Goal: Transaction & Acquisition: Purchase product/service

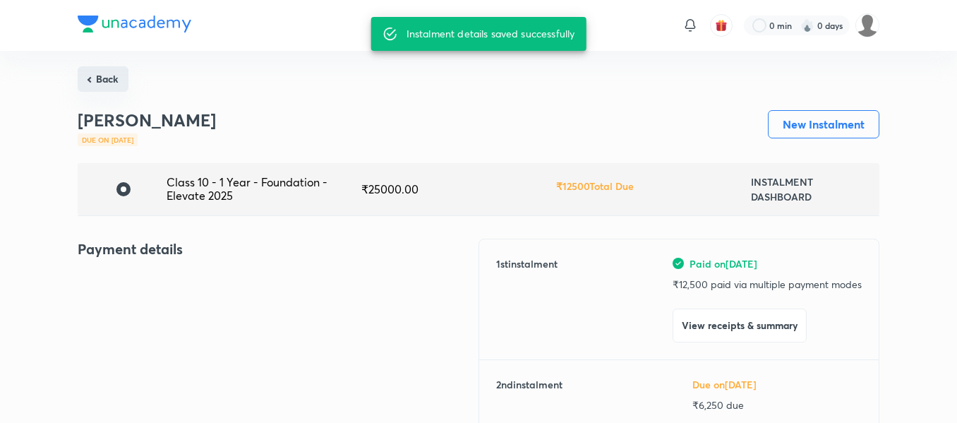
click at [101, 67] on button "Back" at bounding box center [103, 78] width 51 height 25
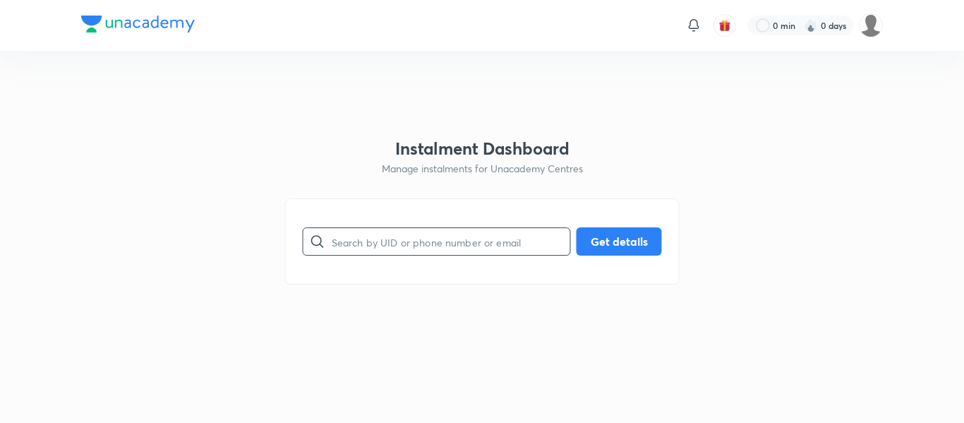
click at [403, 247] on input "text" at bounding box center [451, 242] width 238 height 36
paste input "[EMAIL_ADDRESS][DOMAIN_NAME]"
type input "[EMAIL_ADDRESS][DOMAIN_NAME]"
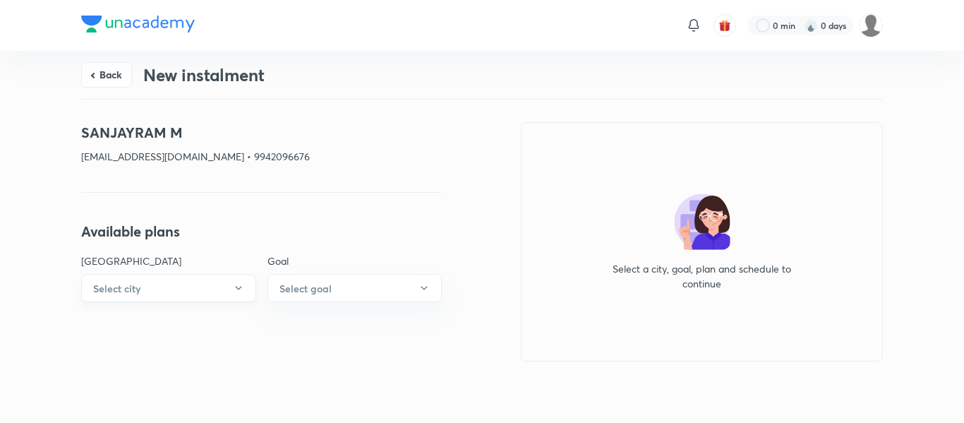
click at [222, 297] on button "Select city" at bounding box center [168, 288] width 175 height 28
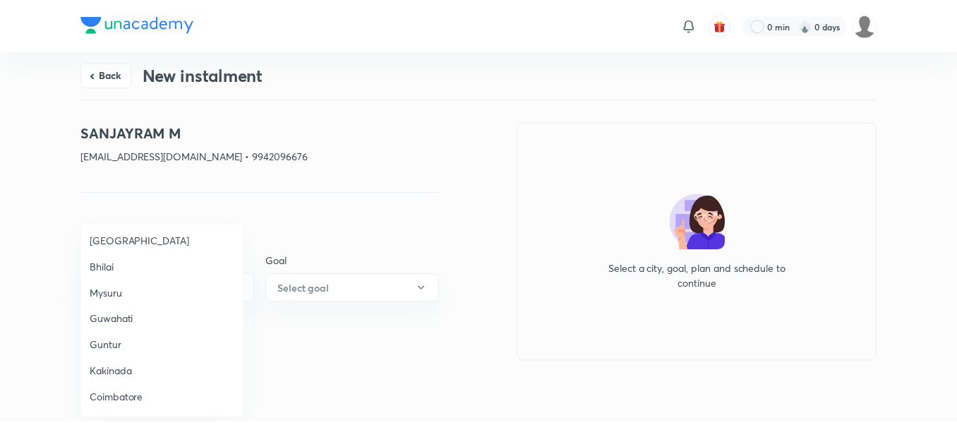
scroll to position [490, 0]
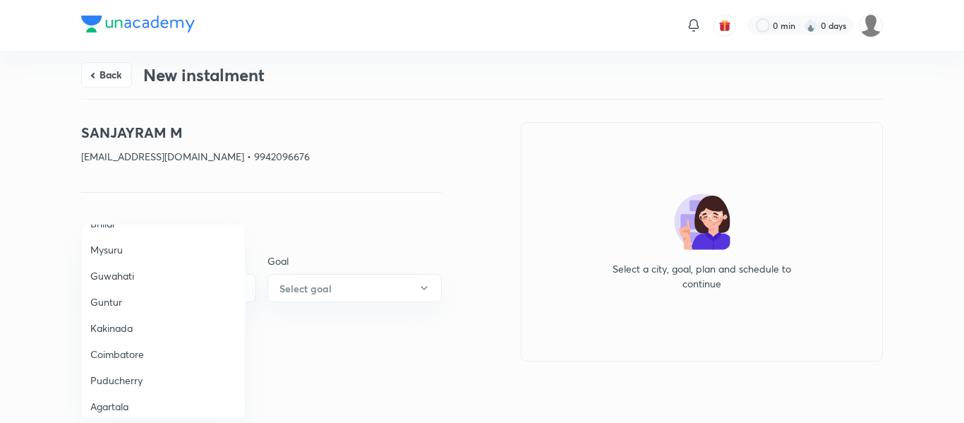
click at [127, 350] on span "Coimbatore" at bounding box center [163, 353] width 146 height 15
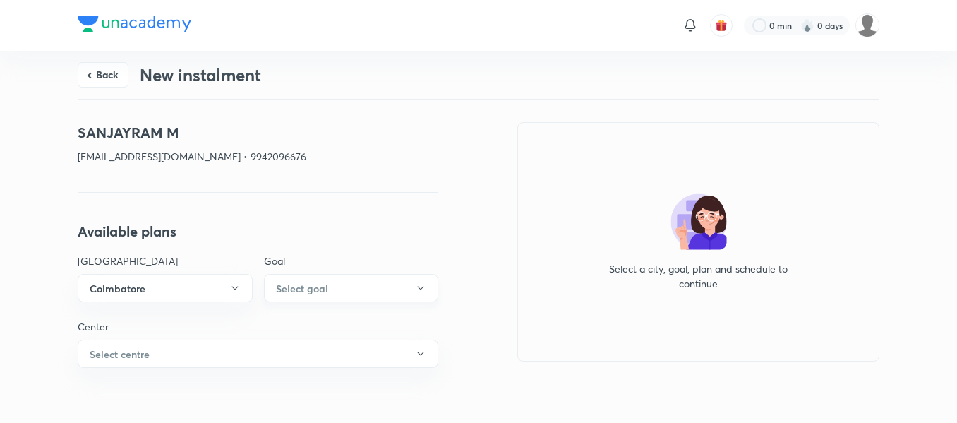
click at [321, 293] on h6 "Select goal" at bounding box center [302, 288] width 52 height 15
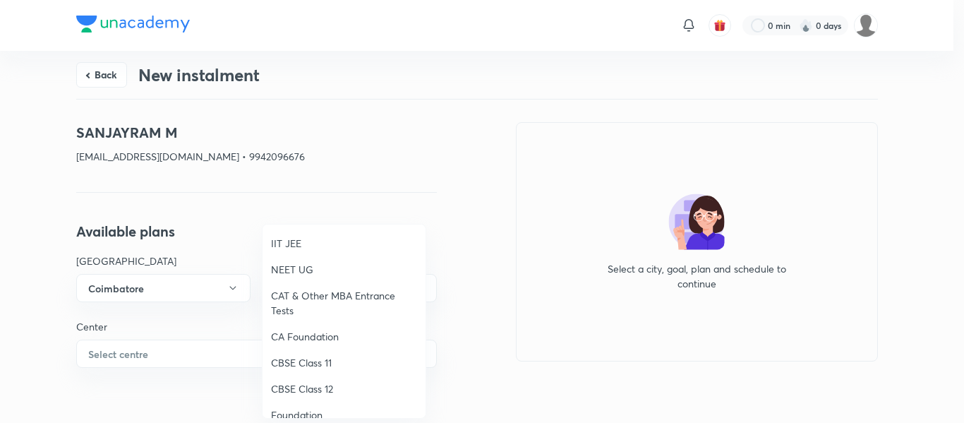
click at [300, 249] on span "IIT JEE" at bounding box center [344, 243] width 146 height 15
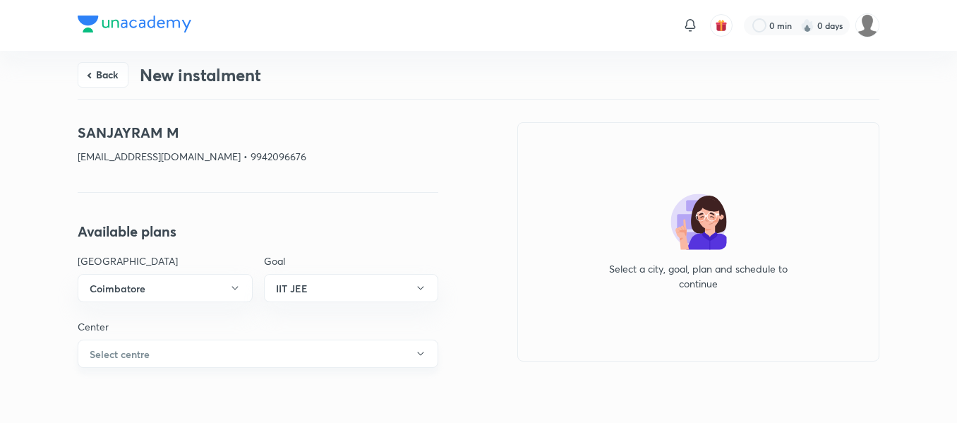
click at [160, 365] on button "Select centre" at bounding box center [258, 353] width 360 height 28
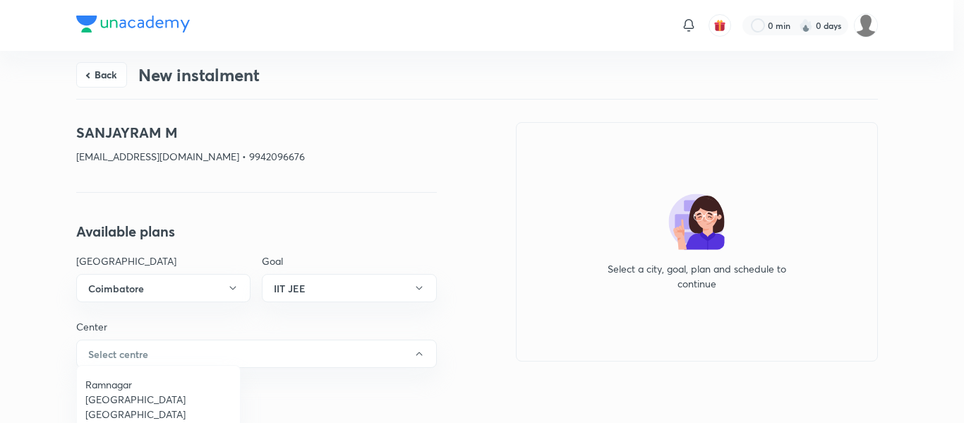
click at [159, 377] on span "Ramnagar [GEOGRAPHIC_DATA] [GEOGRAPHIC_DATA]" at bounding box center [158, 399] width 146 height 44
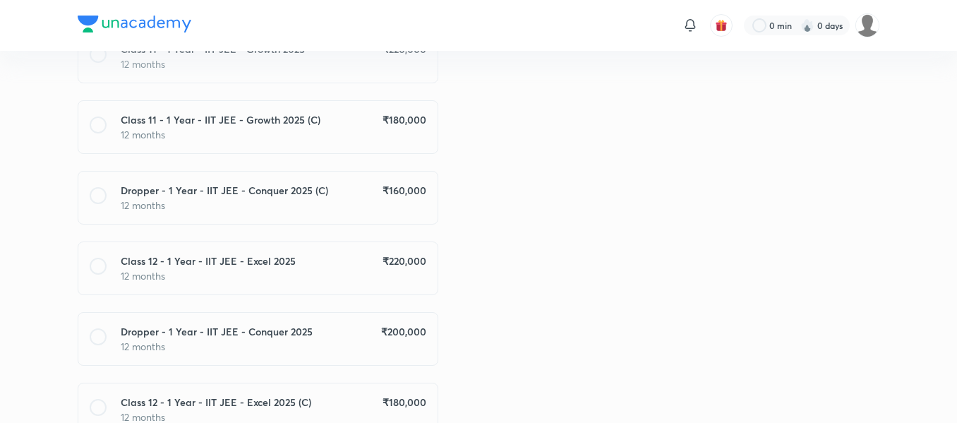
scroll to position [784, 0]
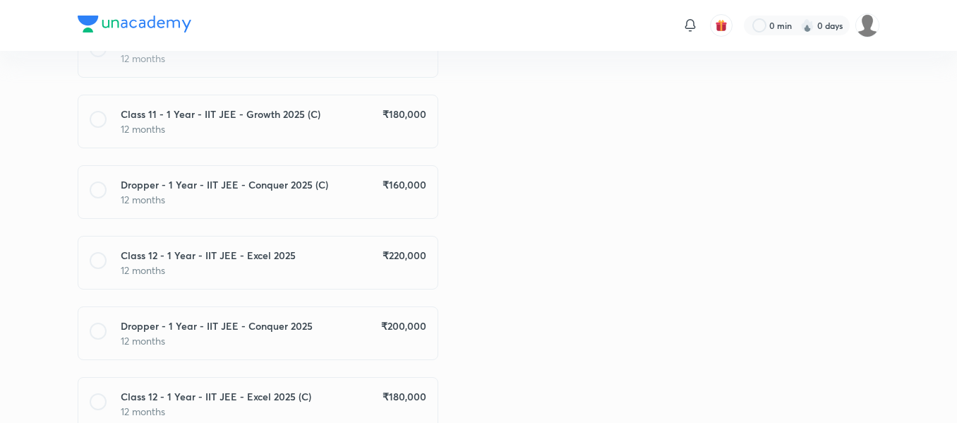
click at [378, 255] on div "Class 12 - 1 Year - IIT JEE - Excel 2025 ₹ 220,000" at bounding box center [273, 255] width 305 height 15
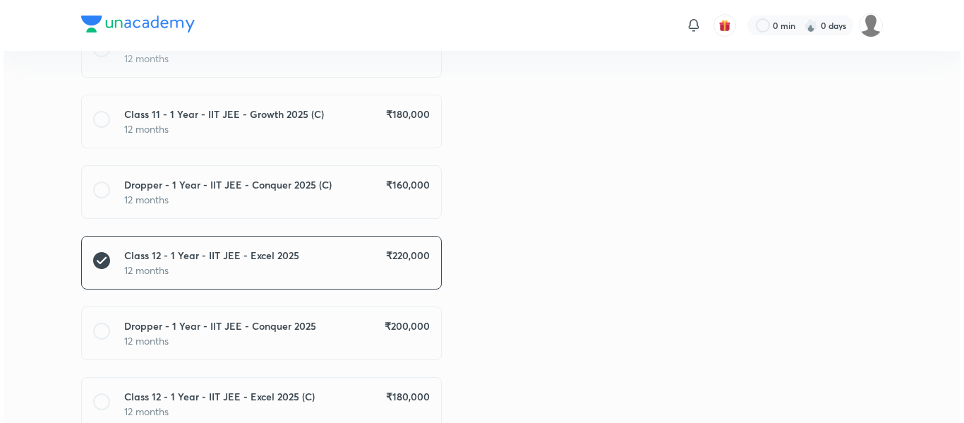
scroll to position [1055, 0]
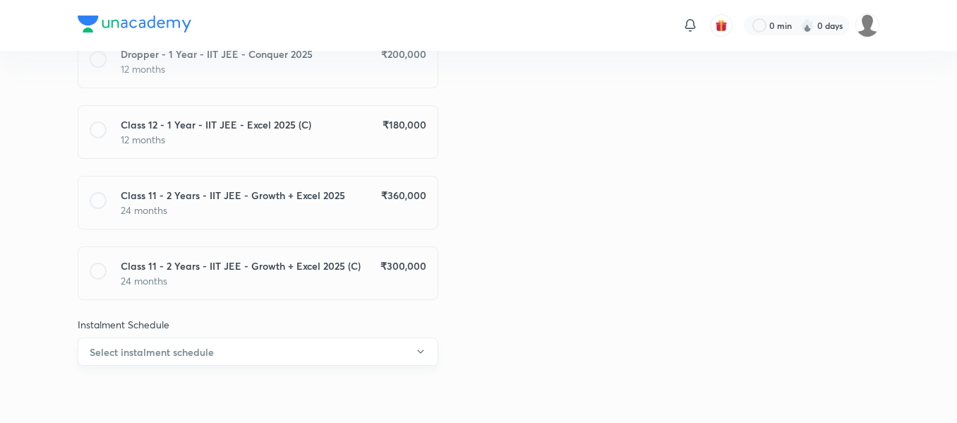
click at [381, 356] on button "Select instalment schedule" at bounding box center [258, 351] width 360 height 28
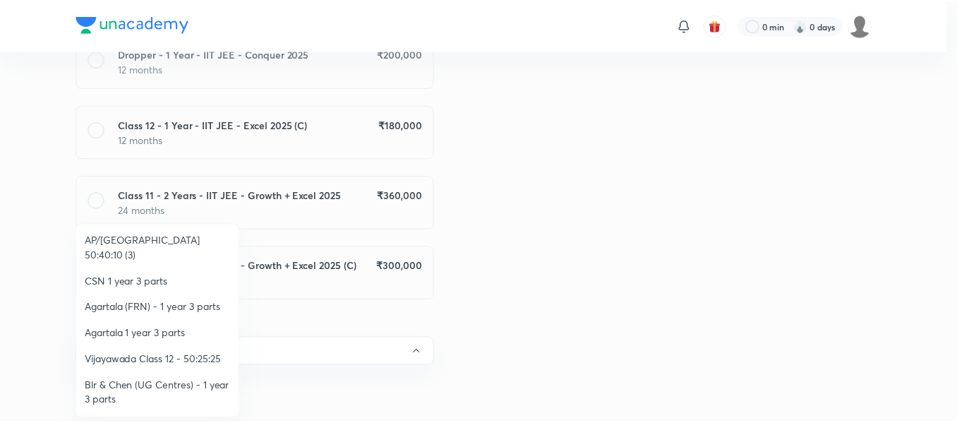
scroll to position [265, 0]
click at [166, 351] on span "Vijayawada Class 12 - 50:25:25" at bounding box center [158, 358] width 146 height 15
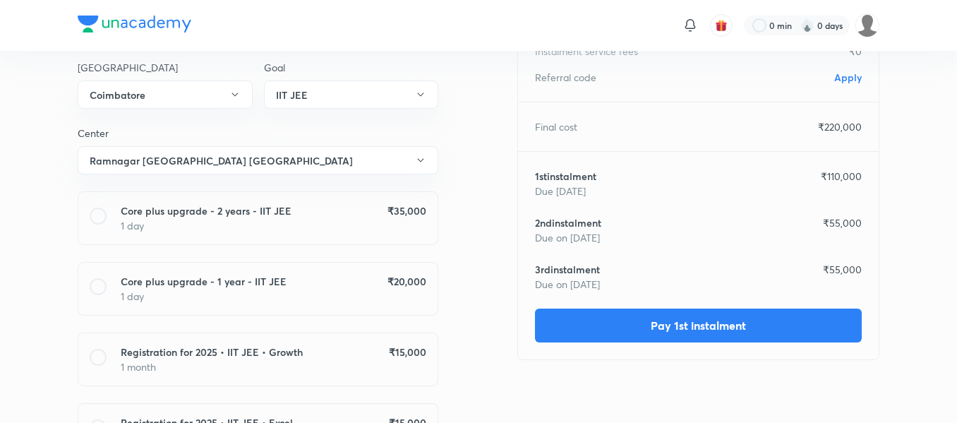
scroll to position [0, 0]
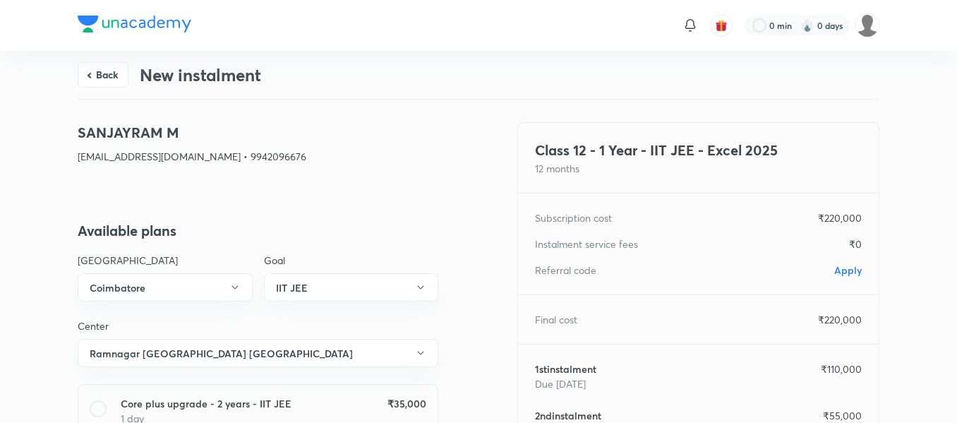
click at [850, 267] on span "Apply" at bounding box center [848, 269] width 28 height 13
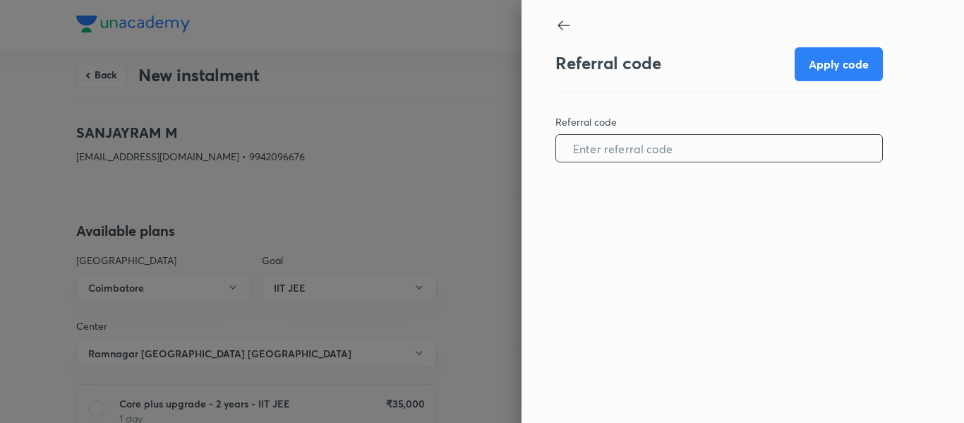
click at [631, 157] on input "text" at bounding box center [719, 148] width 326 height 36
paste input "COIM0873QJC98H"
type input "COIM0873QJC98H"
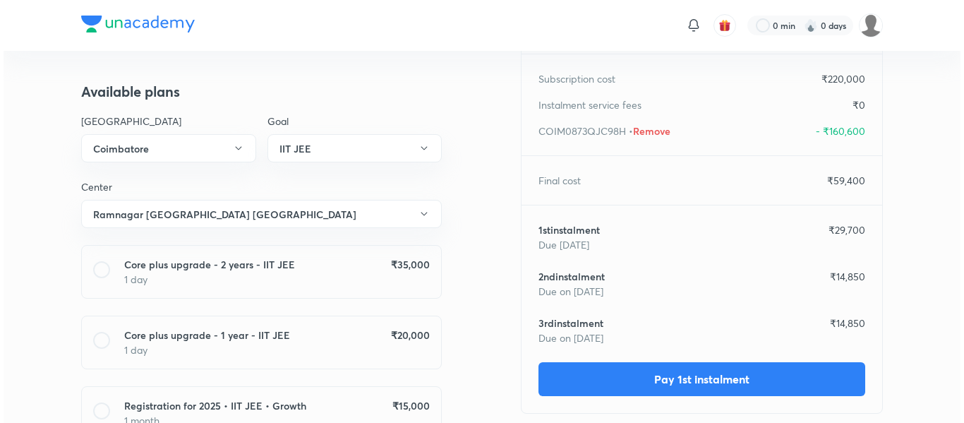
scroll to position [140, 0]
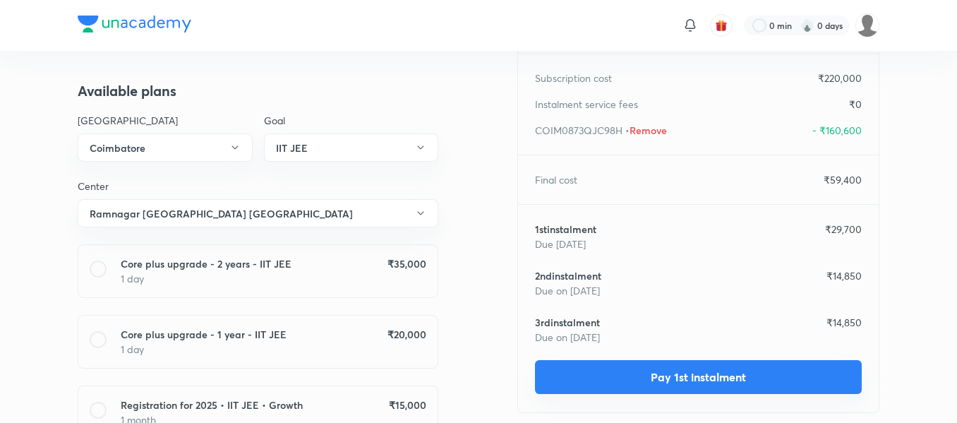
click at [620, 365] on button "Pay 1st instalment" at bounding box center [698, 377] width 327 height 34
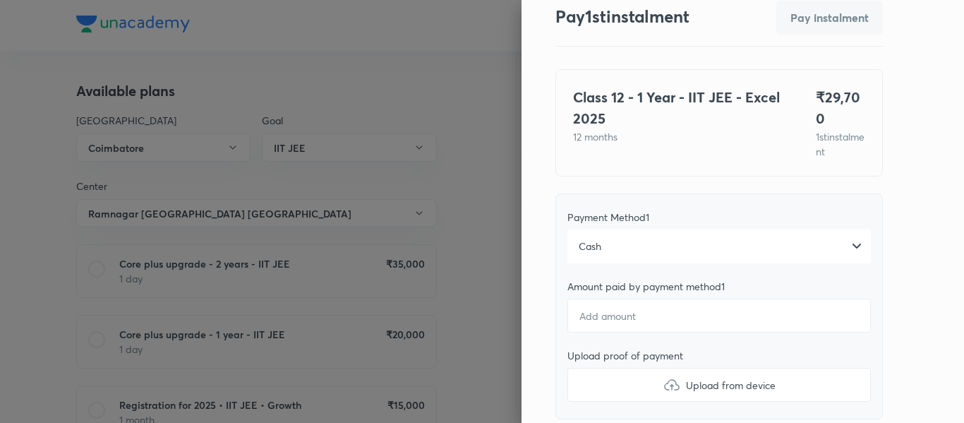
click at [638, 242] on div "Cash" at bounding box center [718, 246] width 303 height 34
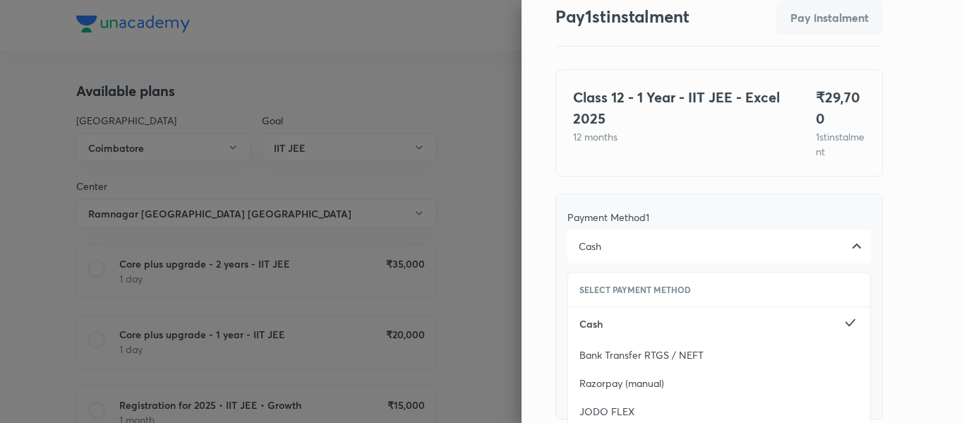
scroll to position [258, 0]
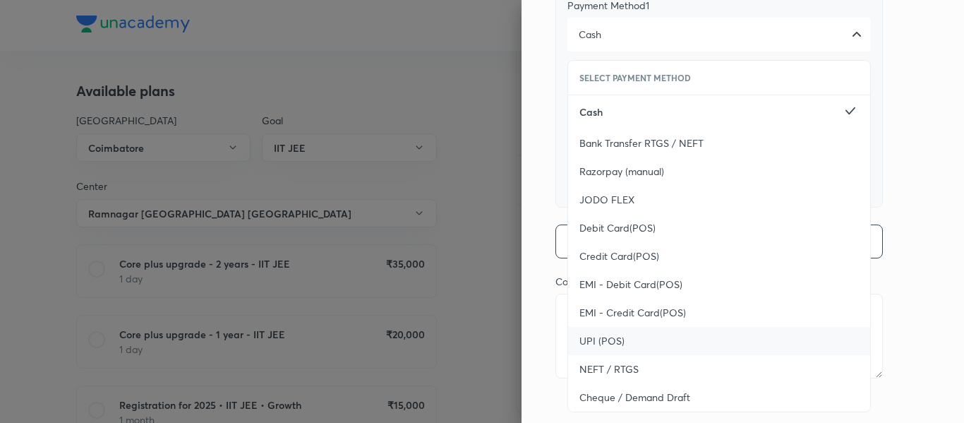
click at [605, 327] on div "UPI (POS)" at bounding box center [719, 341] width 302 height 28
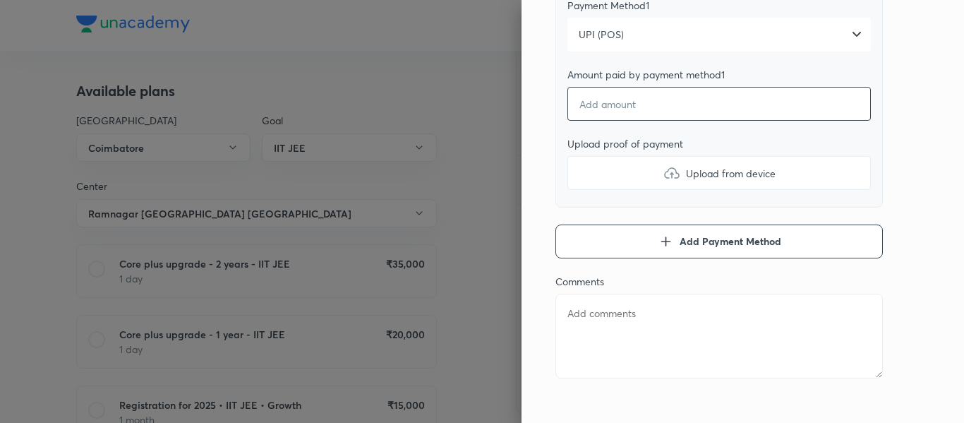
click at [616, 96] on input "number" at bounding box center [718, 104] width 303 height 34
type textarea "x"
type input "2"
type textarea "x"
type input "29"
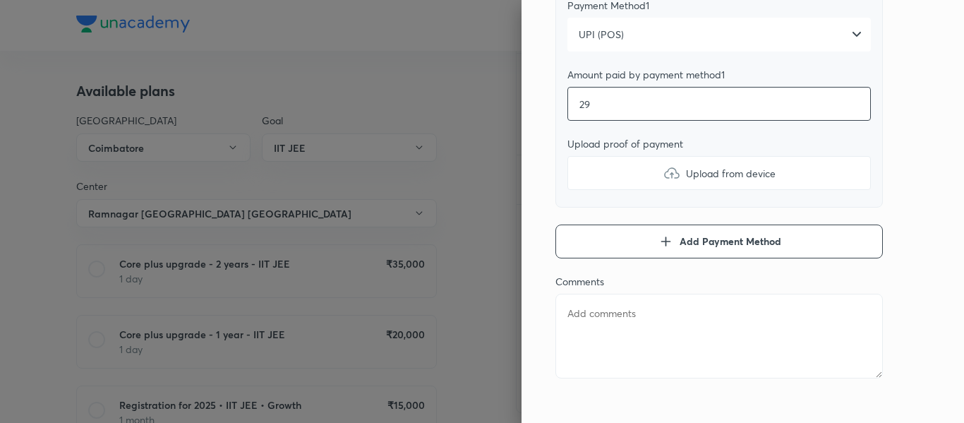
type textarea "x"
type input "297"
type textarea "x"
type input "2970"
type textarea "x"
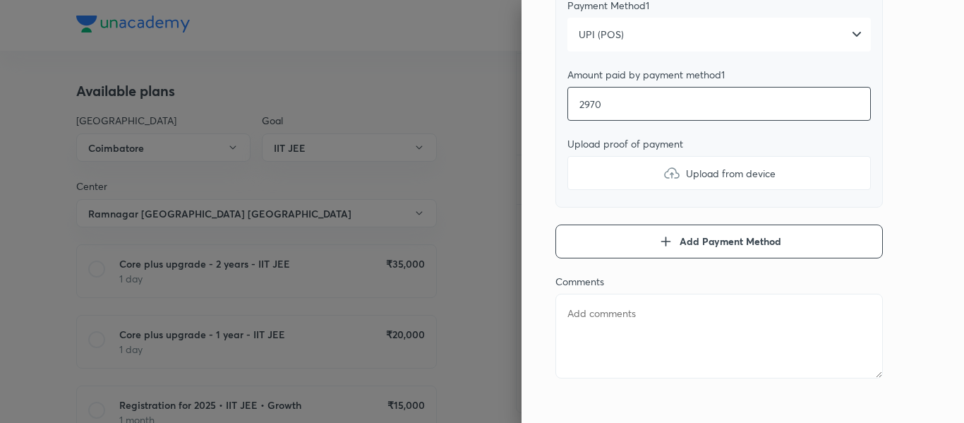
type input "29700"
type textarea "x"
type input "29700"
click at [616, 156] on label "Upload from device" at bounding box center [718, 173] width 303 height 34
click at [0, 0] on input "Upload from device" at bounding box center [0, 0] width 0 height 0
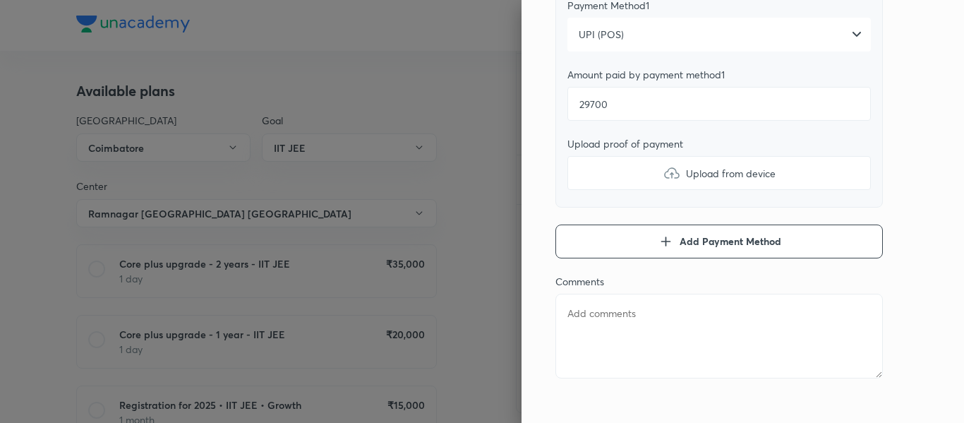
type textarea "x"
click at [631, 307] on textarea at bounding box center [718, 335] width 327 height 85
type textarea "1"
type textarea "x"
type textarea "1s"
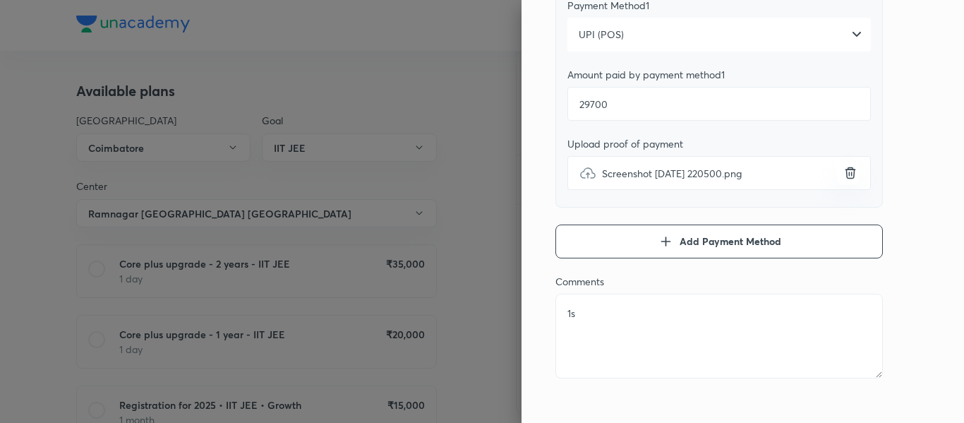
type textarea "x"
type textarea "1st"
type textarea "x"
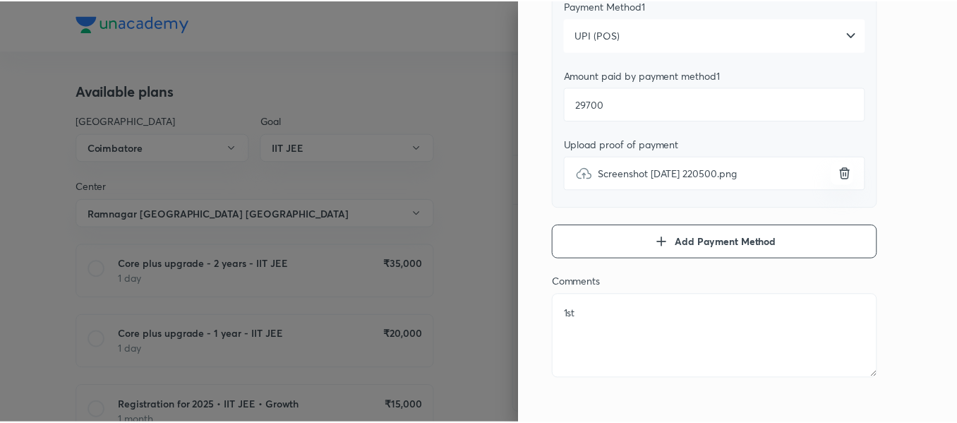
scroll to position [0, 0]
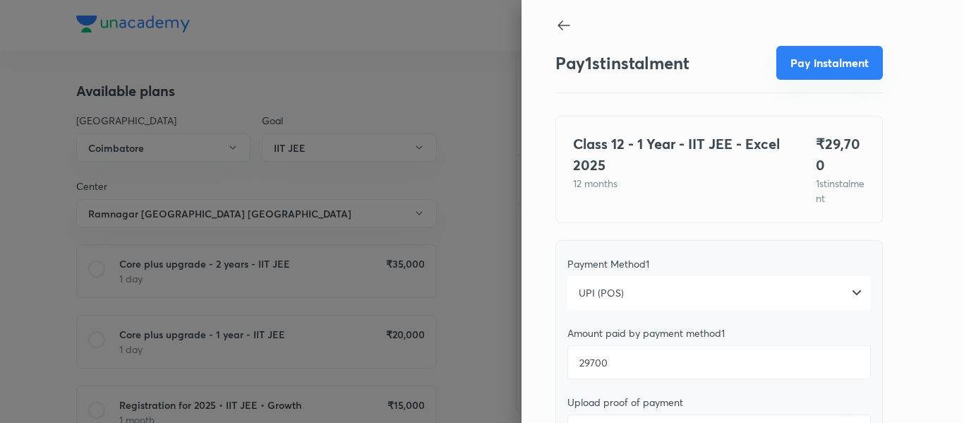
type textarea "1st"
click at [792, 68] on button "Pay instalment" at bounding box center [829, 63] width 107 height 34
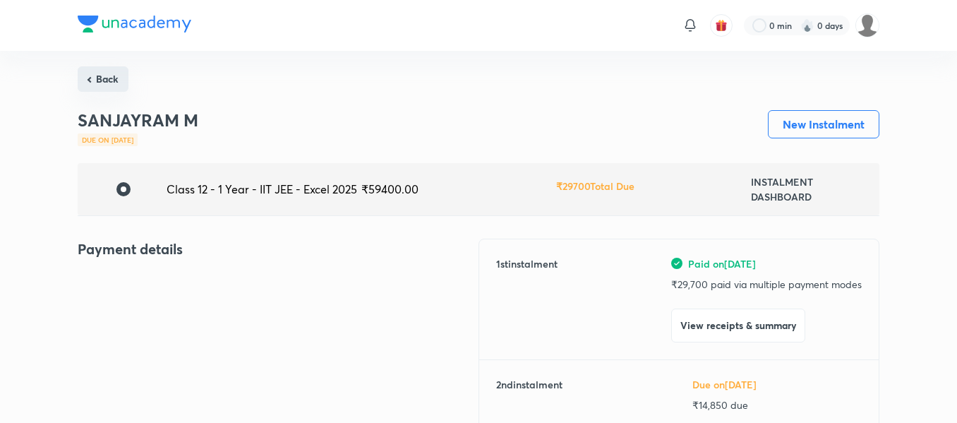
click at [105, 89] on button "Back" at bounding box center [103, 78] width 51 height 25
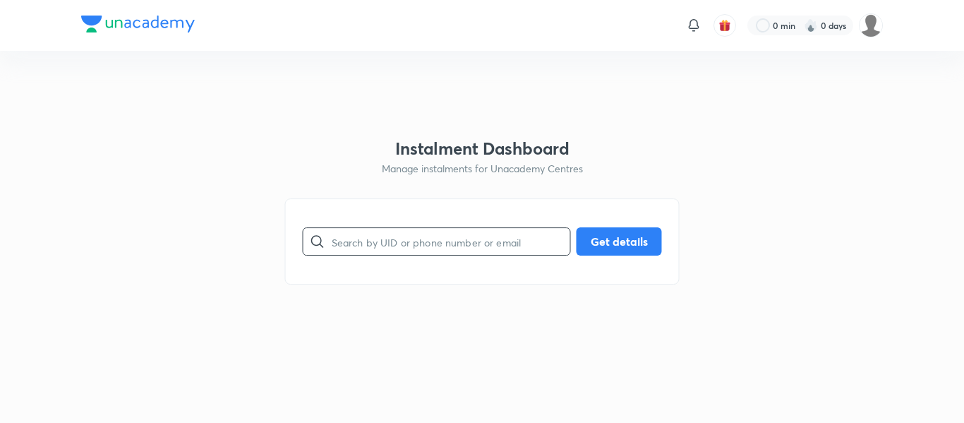
click at [362, 231] on input "text" at bounding box center [451, 242] width 238 height 36
paste input "[EMAIL_ADDRESS][DOMAIN_NAME]"
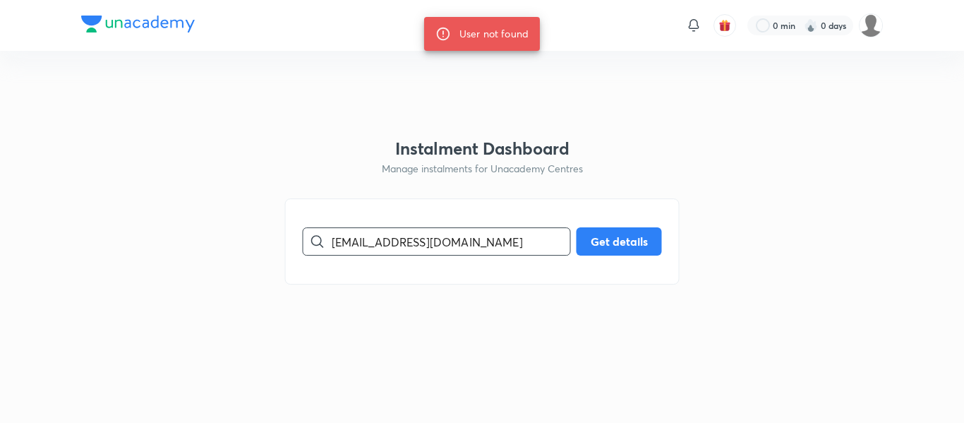
paste input "9865098605"
paste input "[EMAIL_ADDRESS][DOMAIN_NAME]"
type input "[EMAIL_ADDRESS][DOMAIN_NAME]"
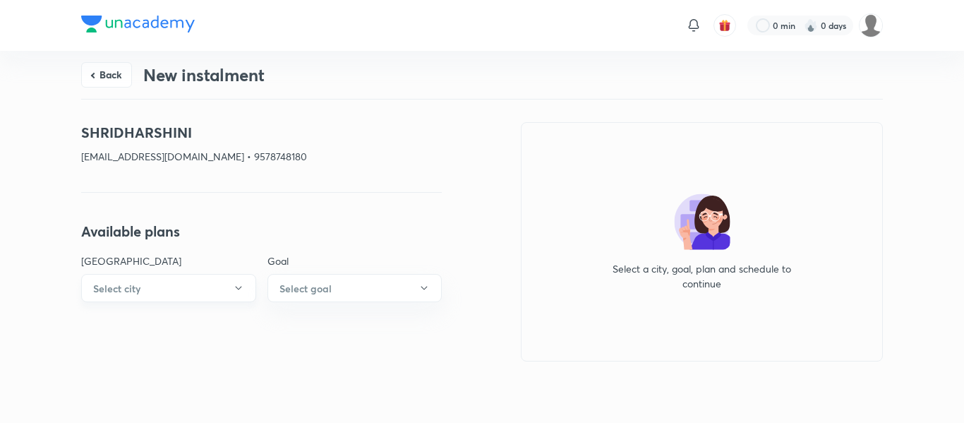
click at [188, 284] on button "Select city" at bounding box center [168, 288] width 175 height 28
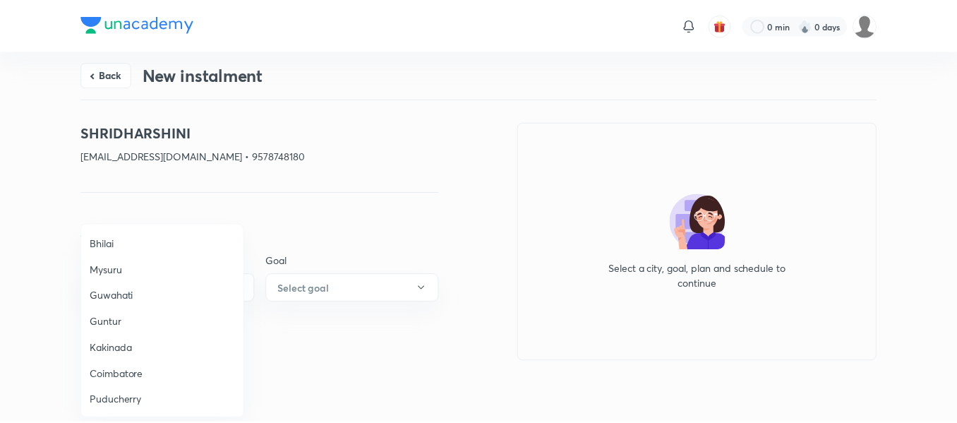
scroll to position [499, 0]
click at [120, 335] on li "Coimbatore" at bounding box center [163, 345] width 163 height 26
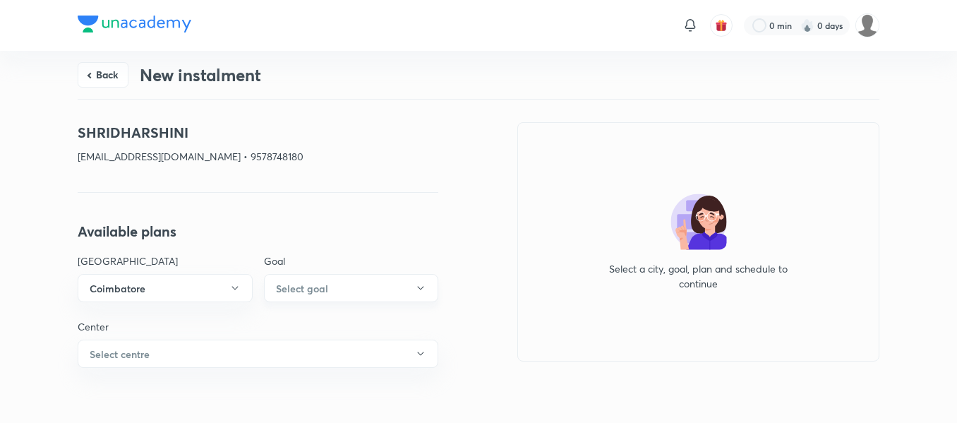
click at [329, 293] on button "Select goal" at bounding box center [351, 288] width 175 height 28
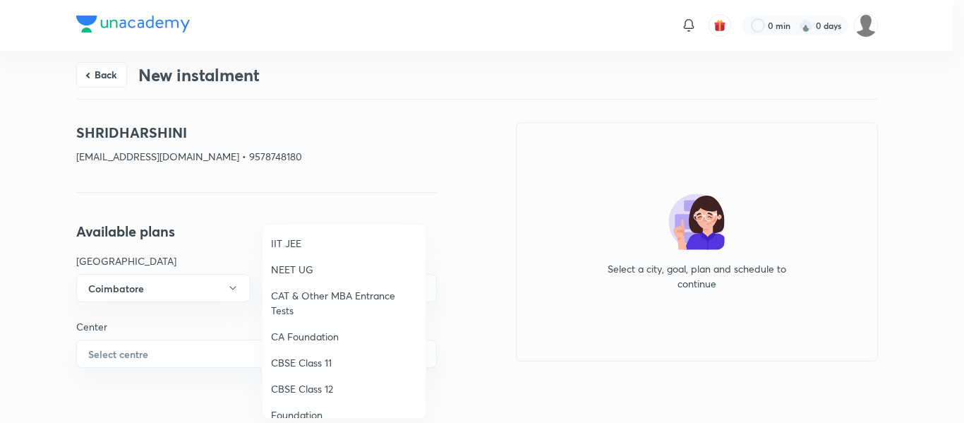
click at [285, 236] on span "IIT JEE" at bounding box center [344, 243] width 146 height 15
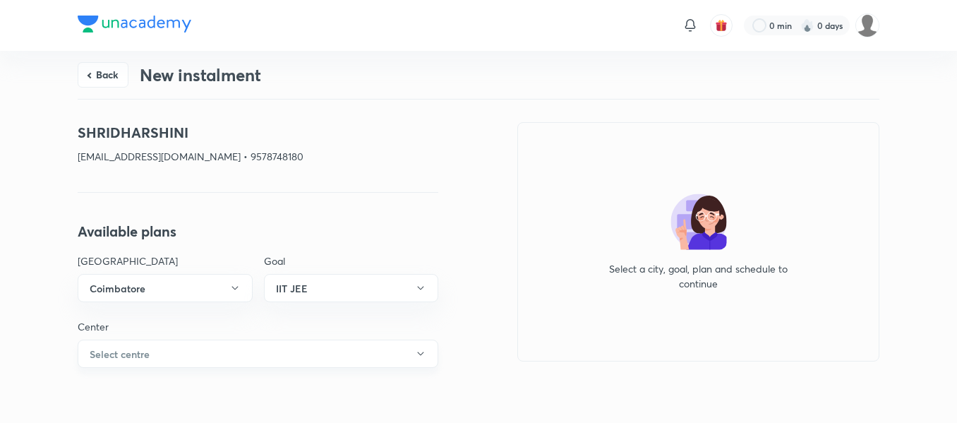
click at [169, 363] on button "Select centre" at bounding box center [258, 353] width 360 height 28
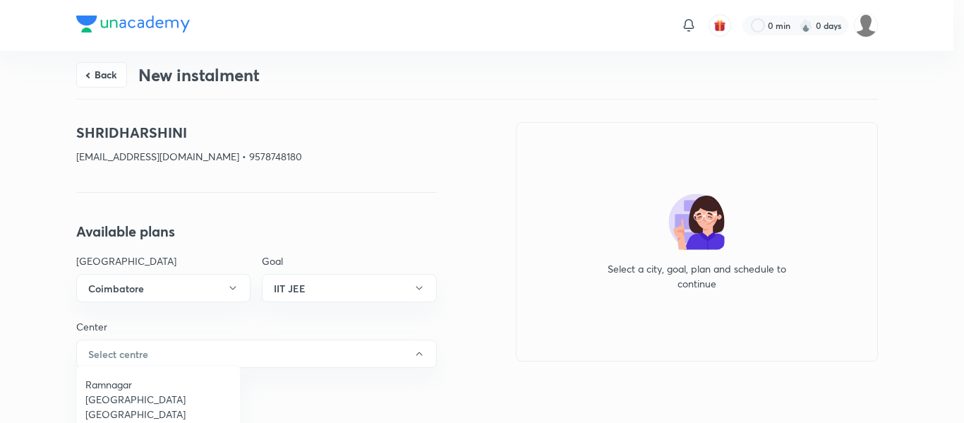
click at [136, 379] on span "Ramnagar [GEOGRAPHIC_DATA] [GEOGRAPHIC_DATA]" at bounding box center [158, 399] width 146 height 44
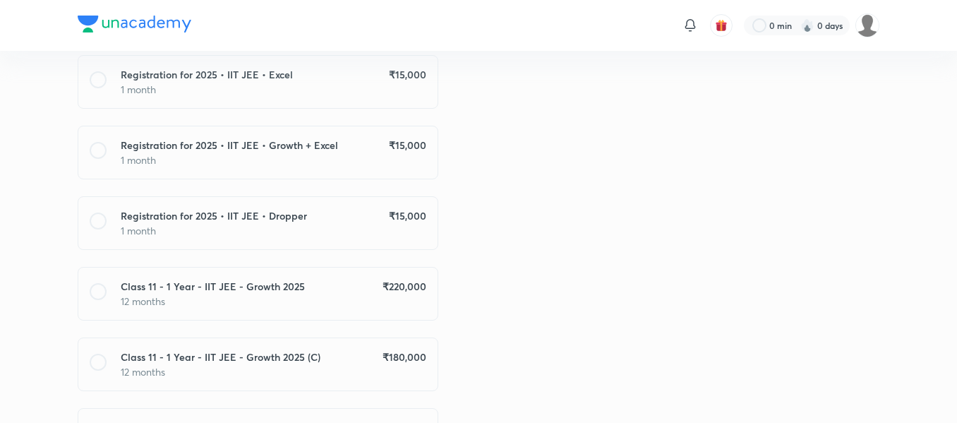
scroll to position [542, 0]
click at [405, 297] on p "12 months" at bounding box center [273, 300] width 305 height 15
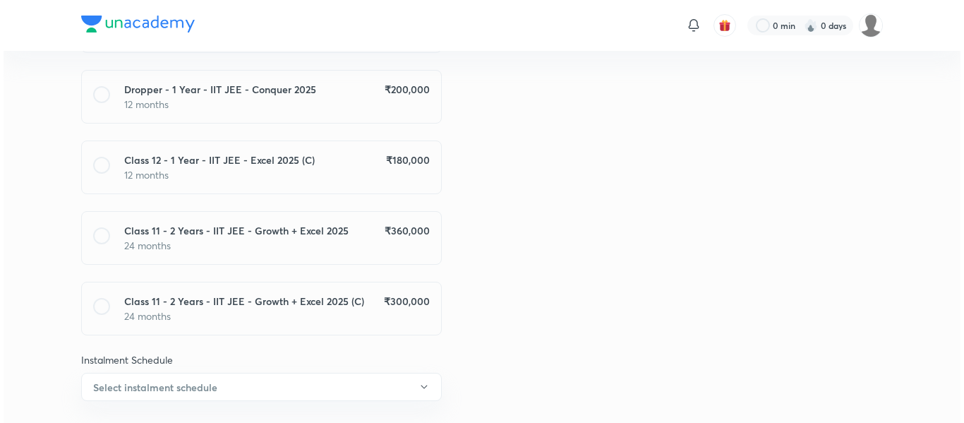
scroll to position [1055, 0]
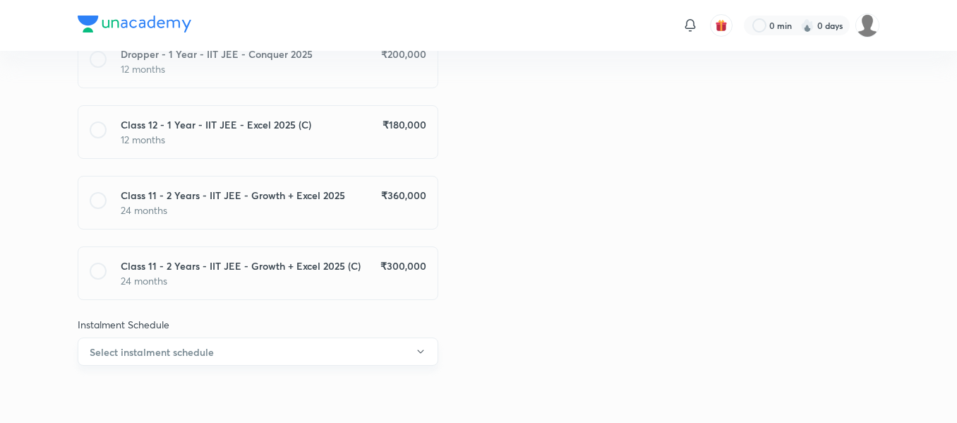
click at [414, 353] on button "Select instalment schedule" at bounding box center [258, 351] width 360 height 28
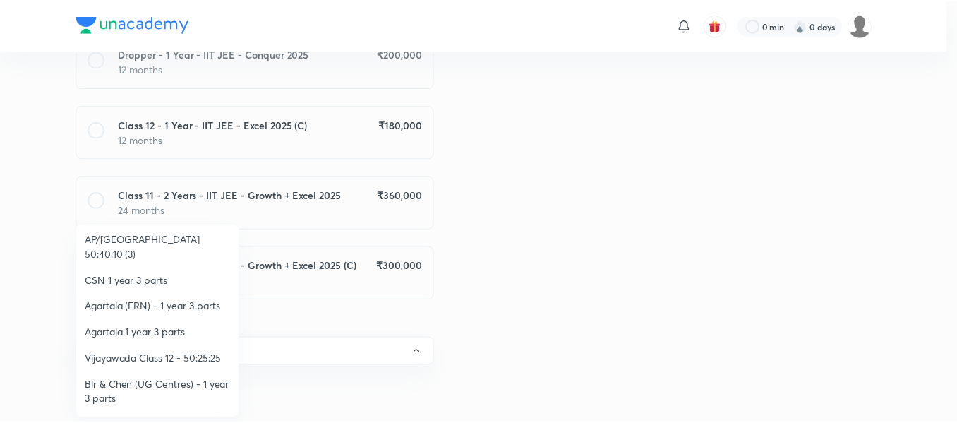
scroll to position [265, 0]
click at [166, 351] on li "Vijayawada Class 12 - 50:25:25" at bounding box center [158, 358] width 163 height 26
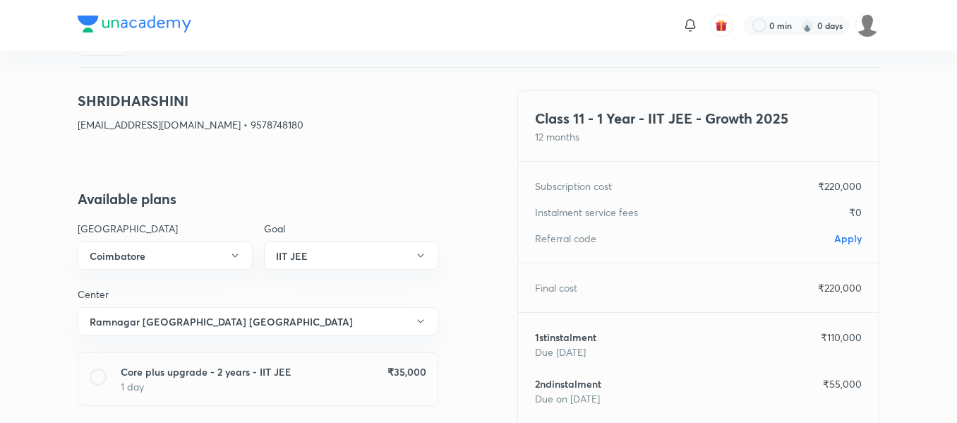
scroll to position [0, 0]
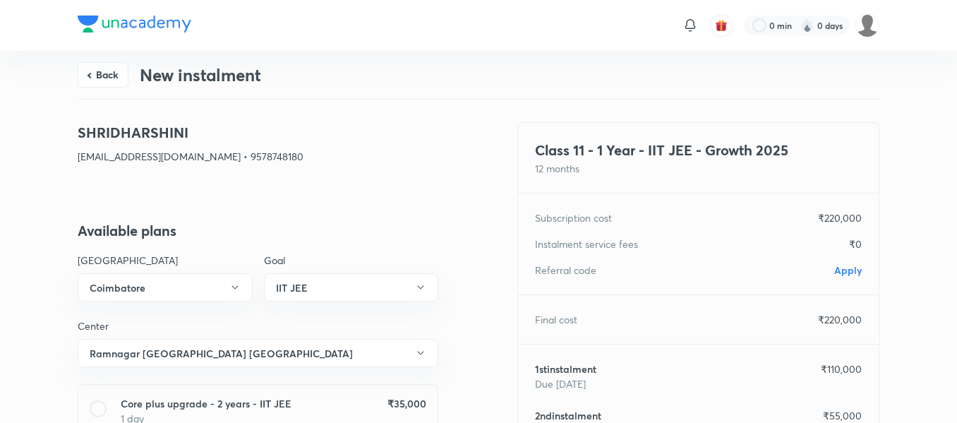
click at [843, 265] on span "Apply" at bounding box center [848, 269] width 28 height 13
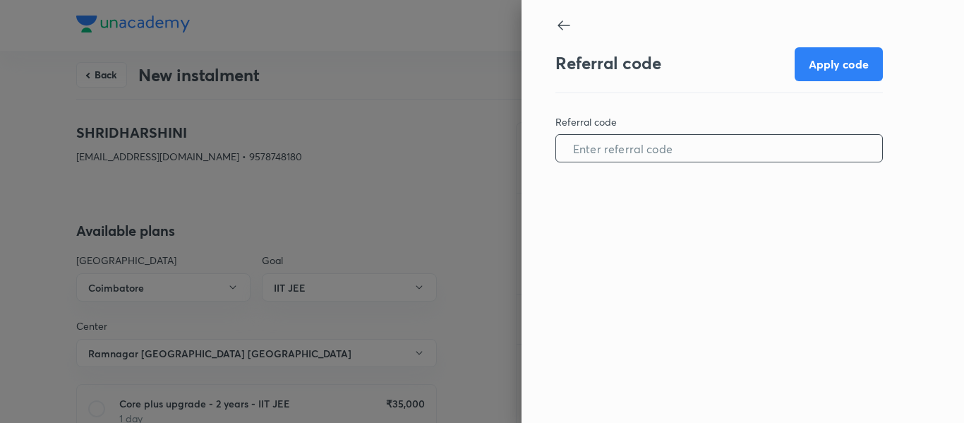
click at [639, 143] on input "text" at bounding box center [719, 148] width 326 height 36
paste input "COIM0880QW4CCY"
type input "COIM0880QW4CCY"
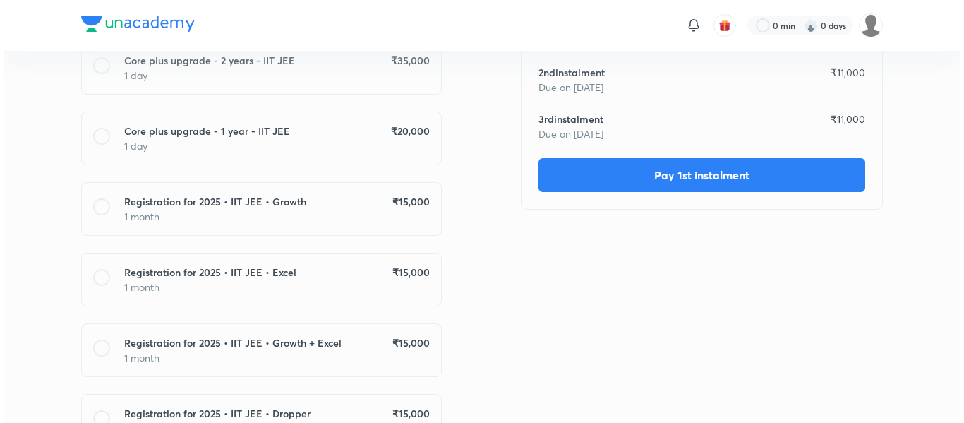
scroll to position [366, 0]
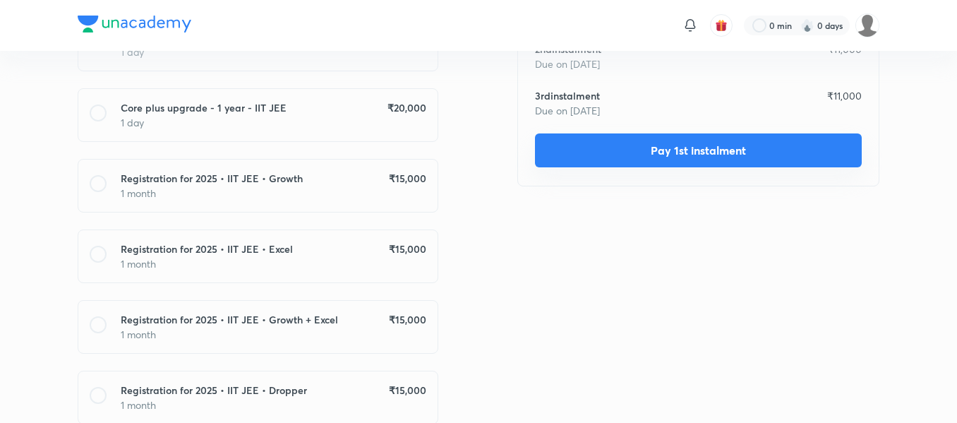
drag, startPoint x: 647, startPoint y: 120, endPoint x: 647, endPoint y: 146, distance: 26.1
click at [647, 146] on button "Pay 1st instalment" at bounding box center [698, 150] width 327 height 34
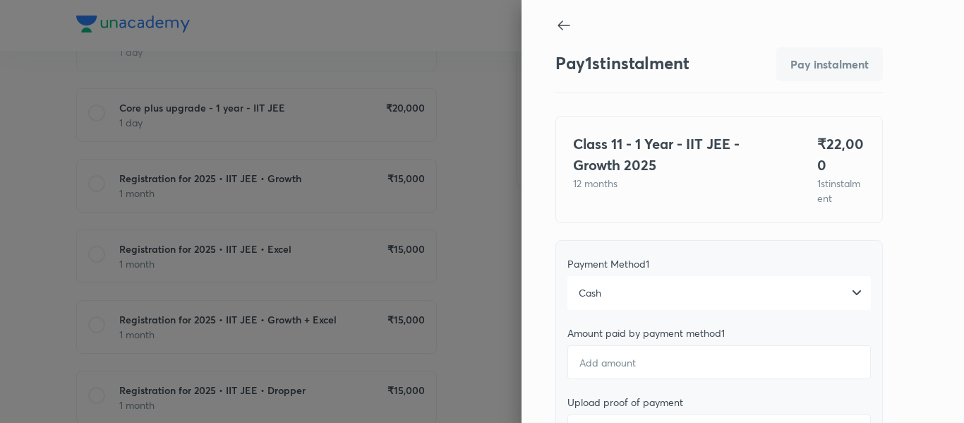
click at [719, 308] on div "Cash" at bounding box center [718, 293] width 303 height 34
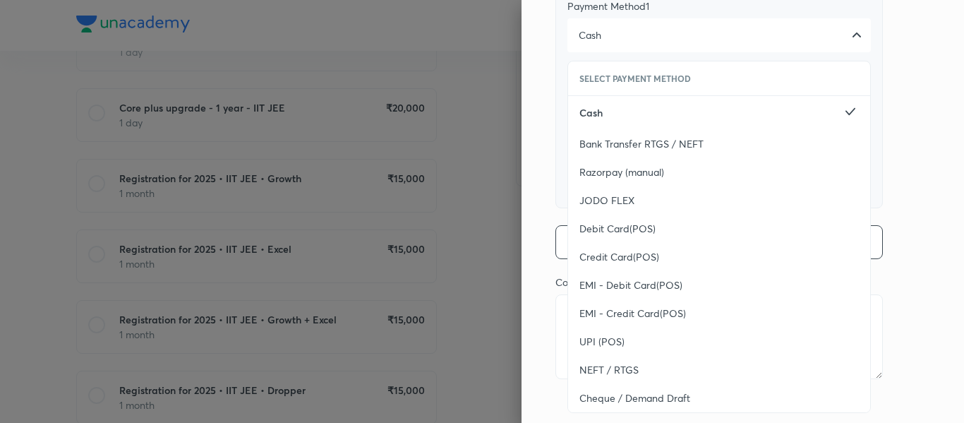
scroll to position [273, 0]
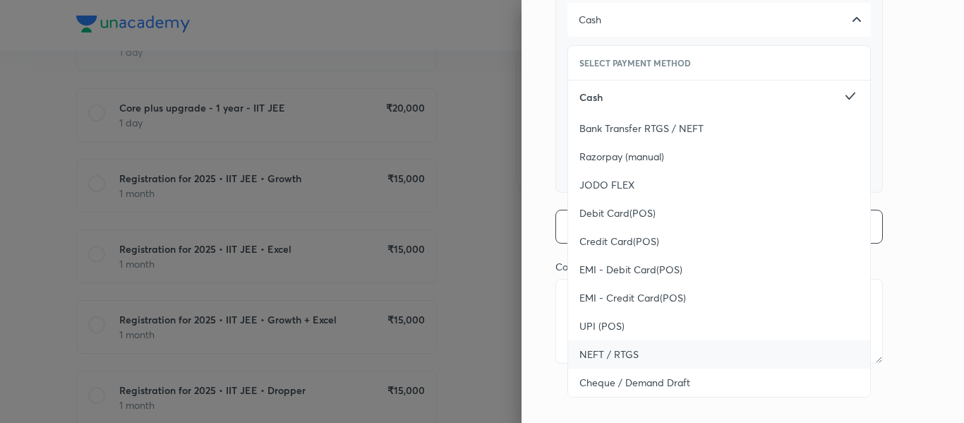
click at [625, 343] on div "NEFT / RTGS" at bounding box center [719, 354] width 302 height 28
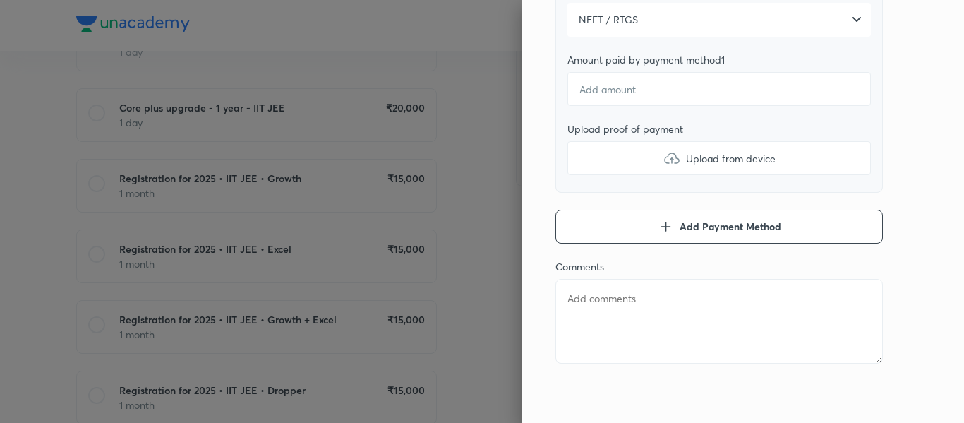
click at [625, 35] on div "NEFT / RTGS" at bounding box center [718, 20] width 303 height 34
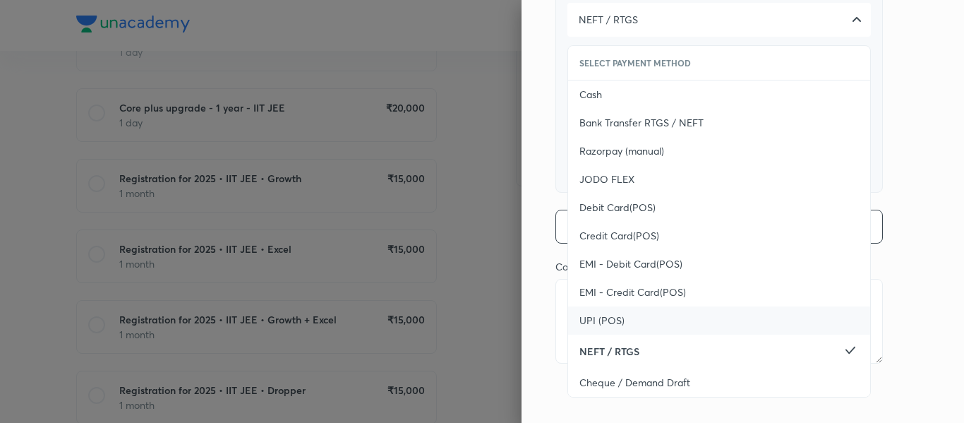
click at [628, 321] on div "UPI (POS)" at bounding box center [719, 320] width 302 height 28
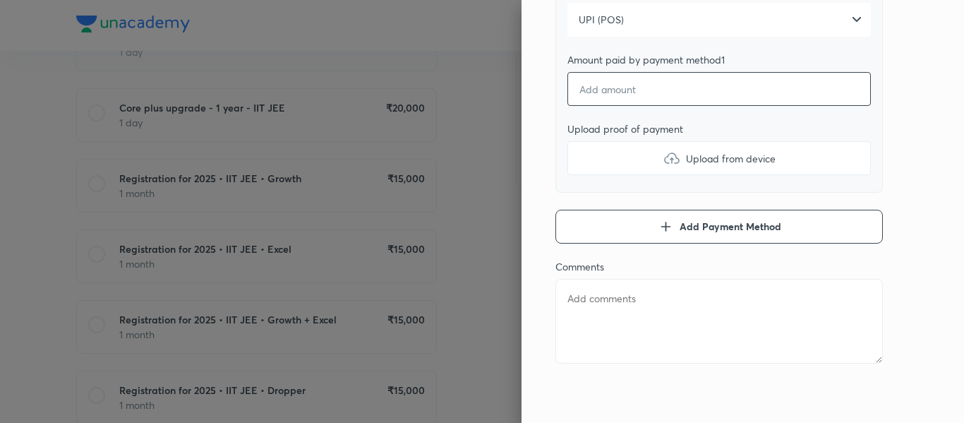
click at [593, 102] on input "number" at bounding box center [718, 89] width 303 height 34
type textarea "x"
type input "2"
type textarea "x"
type input "22"
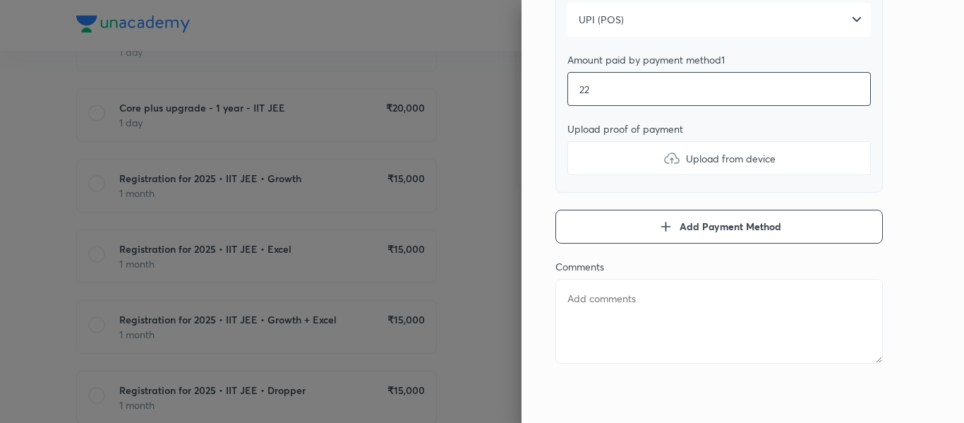
type textarea "x"
type input "220"
type textarea "x"
type input "2200"
type textarea "x"
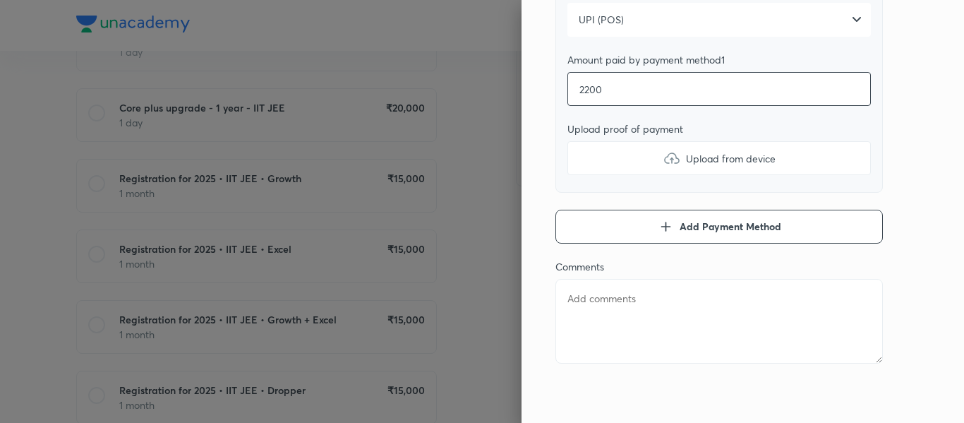
type input "22000"
type textarea "x"
type input "22000"
click at [598, 176] on div "Payment Method 1 UPI (POS) Amount paid by payment method 1 22000 Upload proof o…" at bounding box center [718, 80] width 327 height 226
click at [612, 164] on label "Upload from device" at bounding box center [718, 158] width 303 height 34
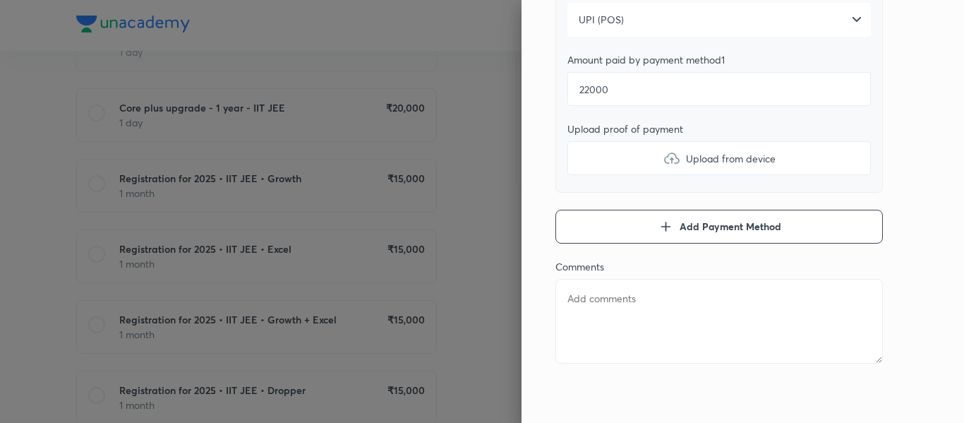
click at [0, 0] on input "Upload from device" at bounding box center [0, 0] width 0 height 0
type textarea "x"
click at [616, 311] on textarea at bounding box center [718, 321] width 327 height 85
type textarea "1"
type textarea "x"
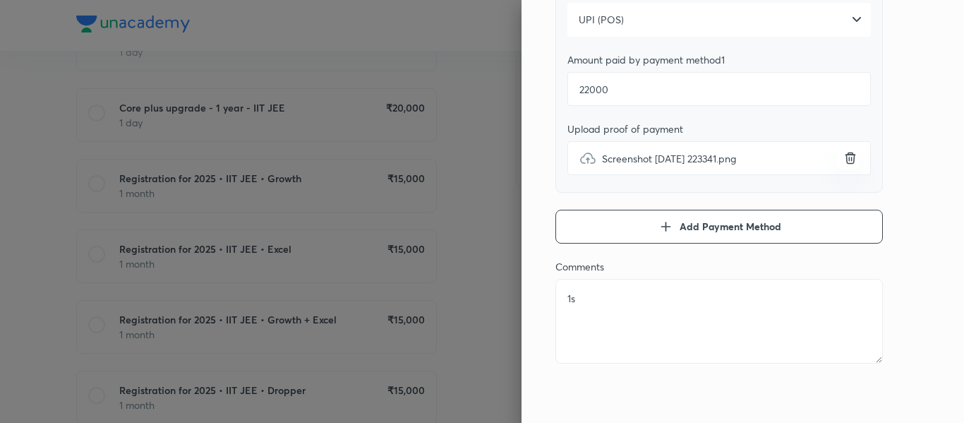
type textarea "1st"
type textarea "x"
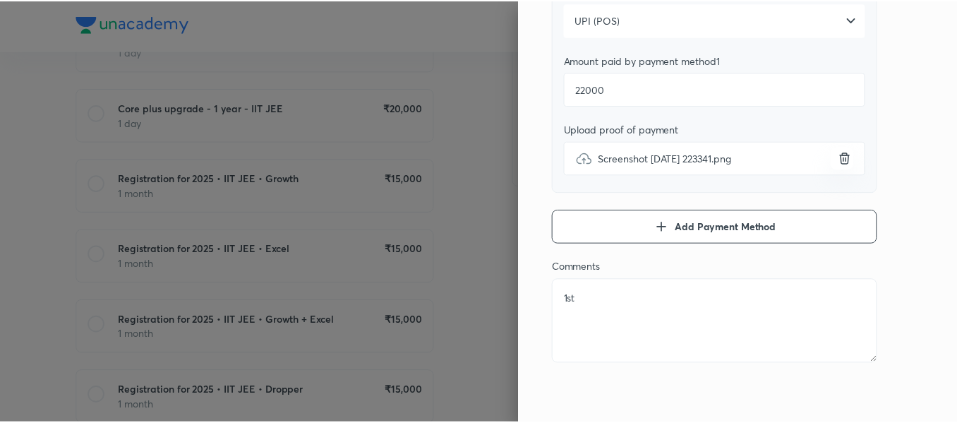
scroll to position [0, 0]
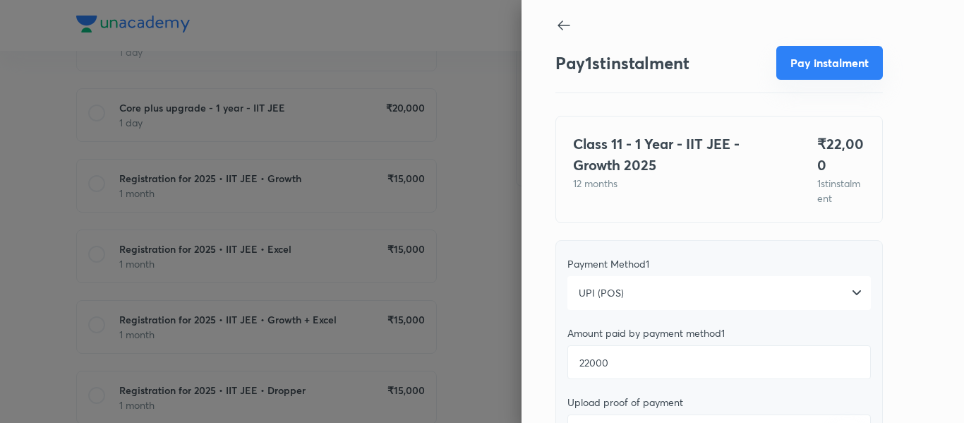
type textarea "1st"
click at [808, 61] on button "Pay instalment" at bounding box center [829, 63] width 107 height 34
type textarea "x"
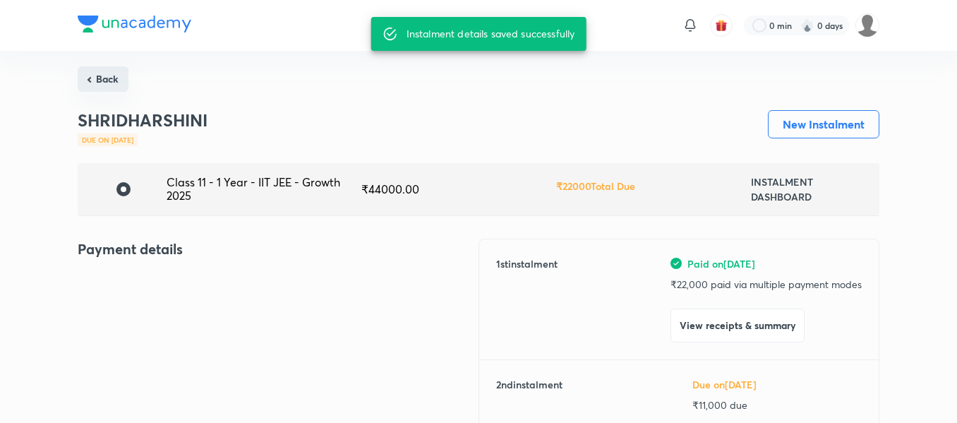
click at [105, 78] on button "Back" at bounding box center [103, 78] width 51 height 25
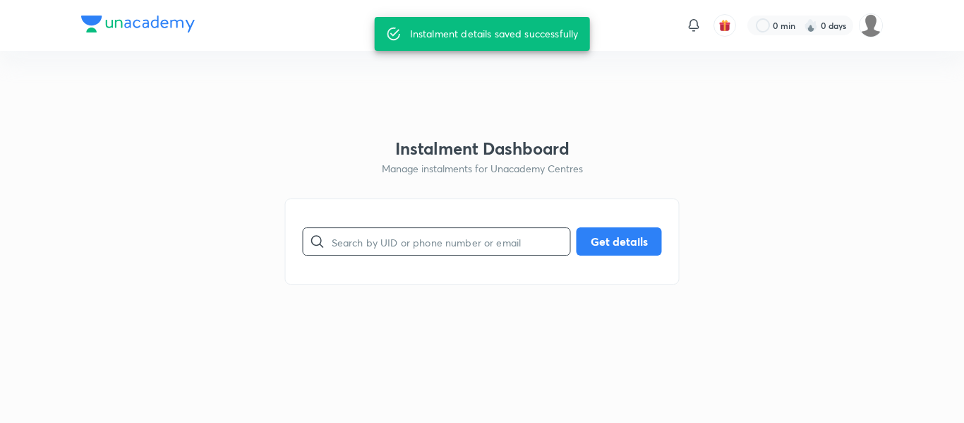
click at [413, 255] on input "text" at bounding box center [451, 242] width 238 height 36
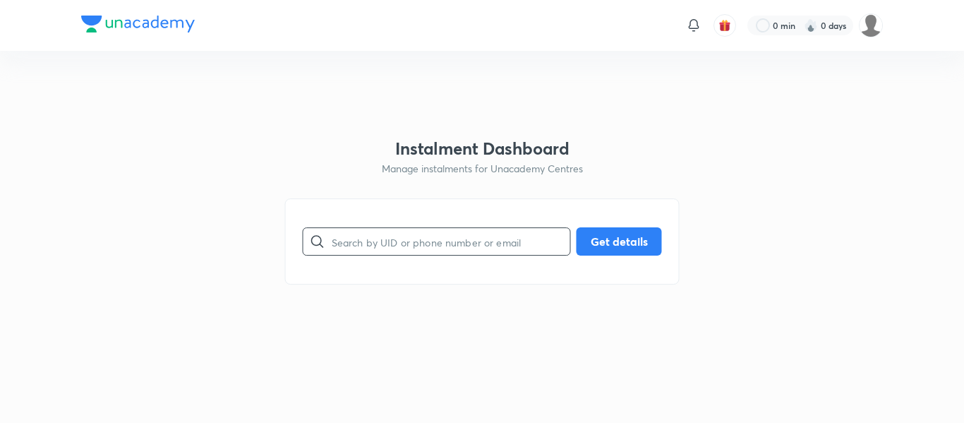
paste input "[EMAIL_ADDRESS][DOMAIN_NAME]"
type input "[EMAIL_ADDRESS][DOMAIN_NAME]"
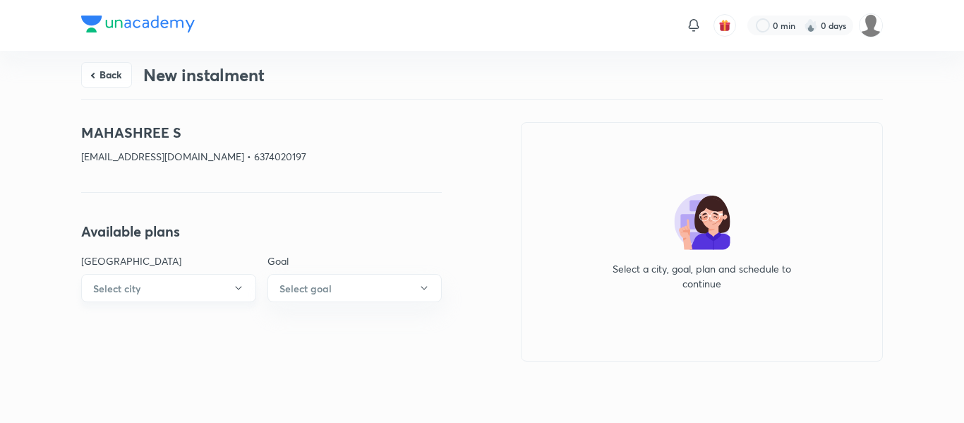
click at [195, 284] on button "Select city" at bounding box center [168, 288] width 175 height 28
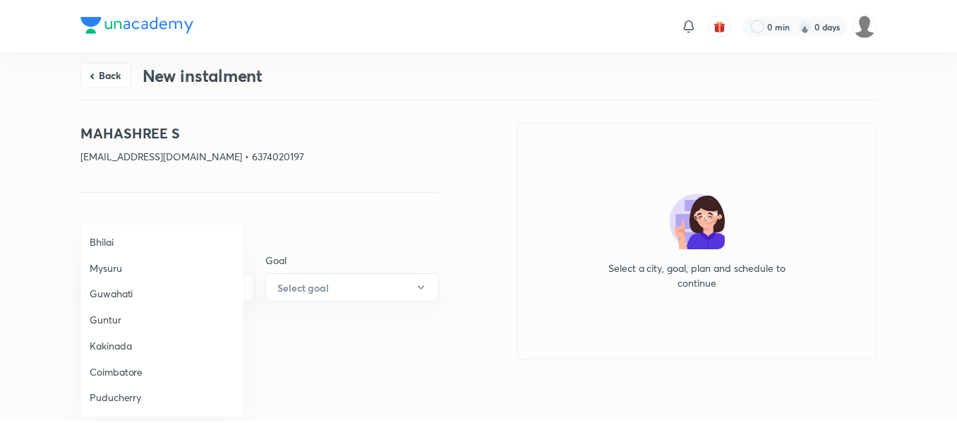
scroll to position [515, 0]
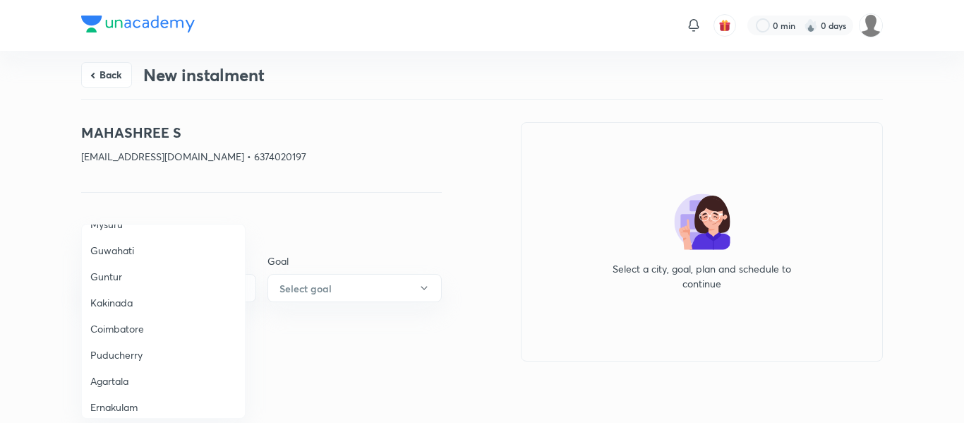
click at [116, 325] on span "Coimbatore" at bounding box center [163, 328] width 146 height 15
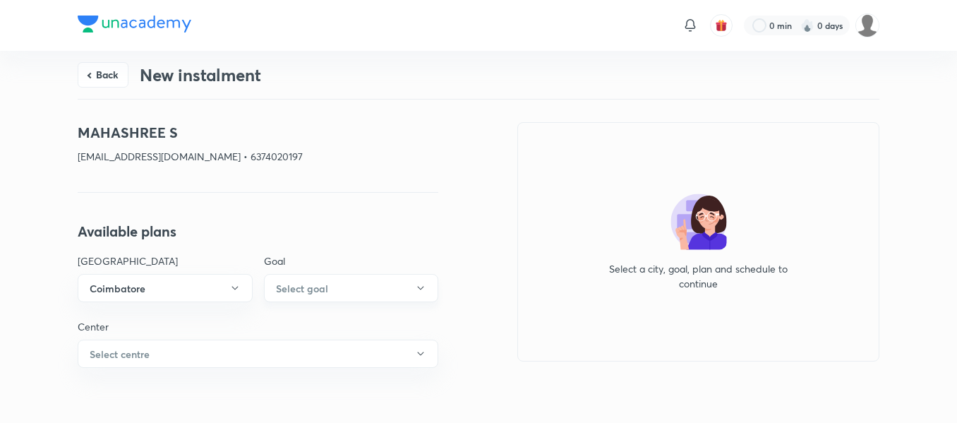
click at [312, 299] on button "Select goal" at bounding box center [351, 288] width 175 height 28
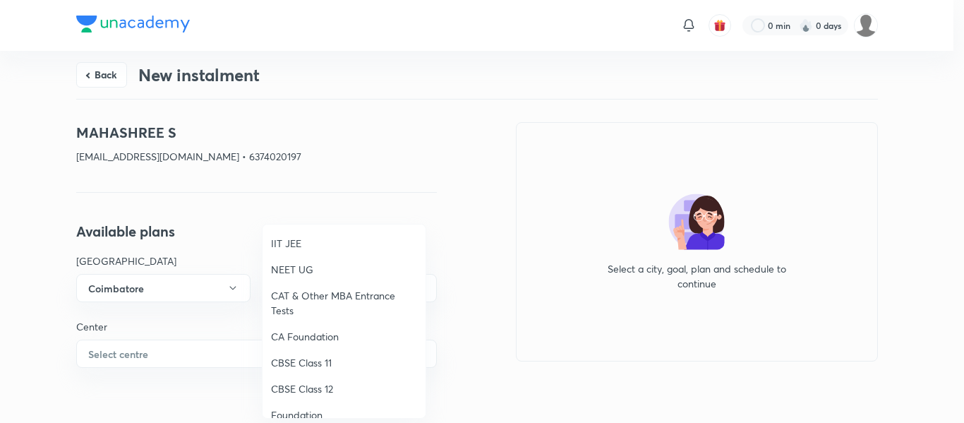
click at [290, 243] on span "IIT JEE" at bounding box center [344, 243] width 146 height 15
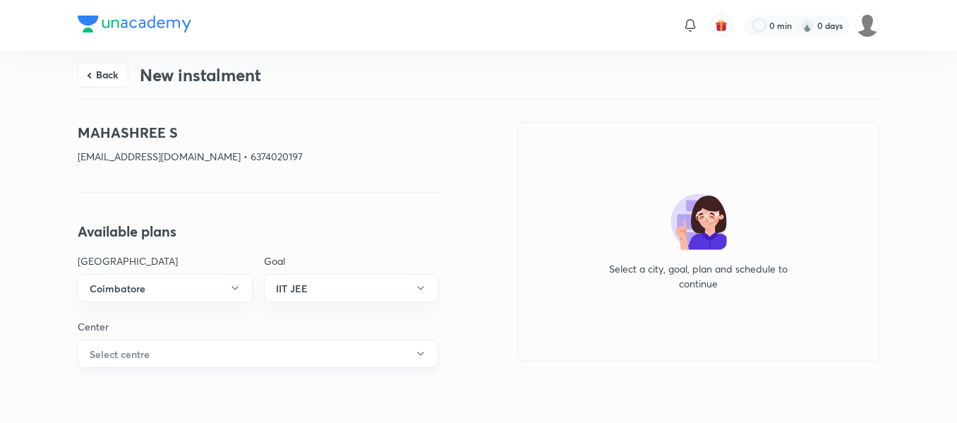
click at [217, 353] on button "Select centre" at bounding box center [258, 353] width 360 height 28
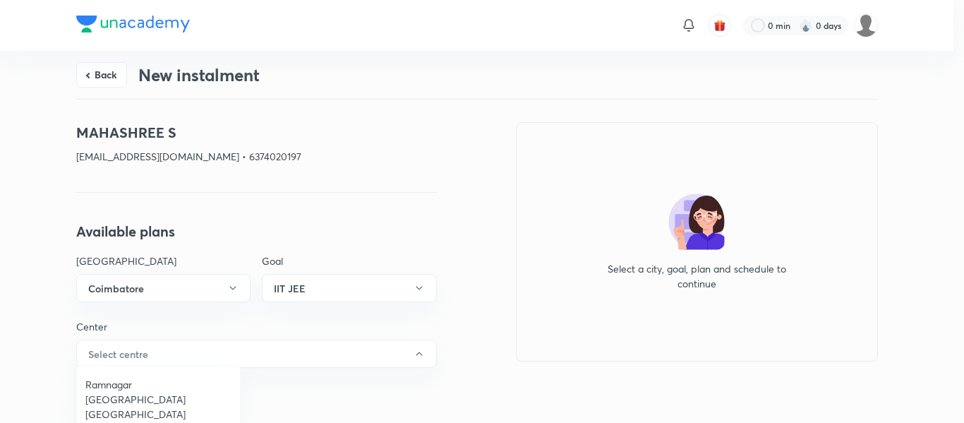
click at [134, 380] on span "Ramnagar [GEOGRAPHIC_DATA] [GEOGRAPHIC_DATA]" at bounding box center [158, 399] width 146 height 44
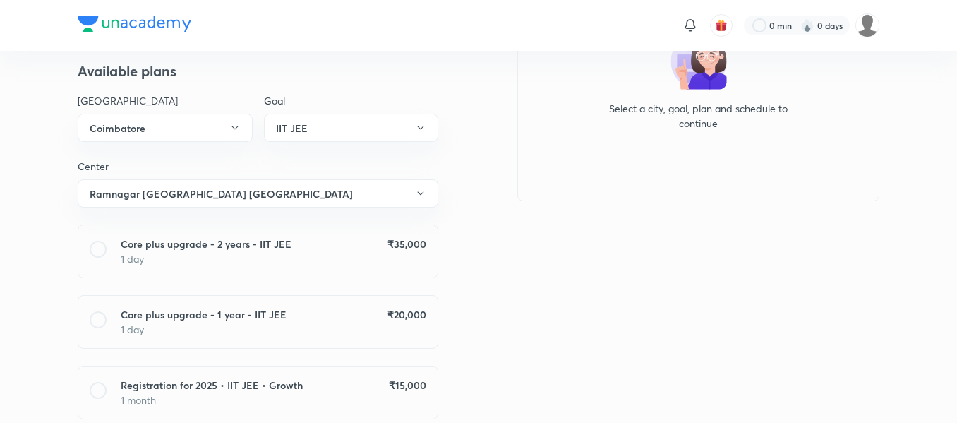
scroll to position [163, 0]
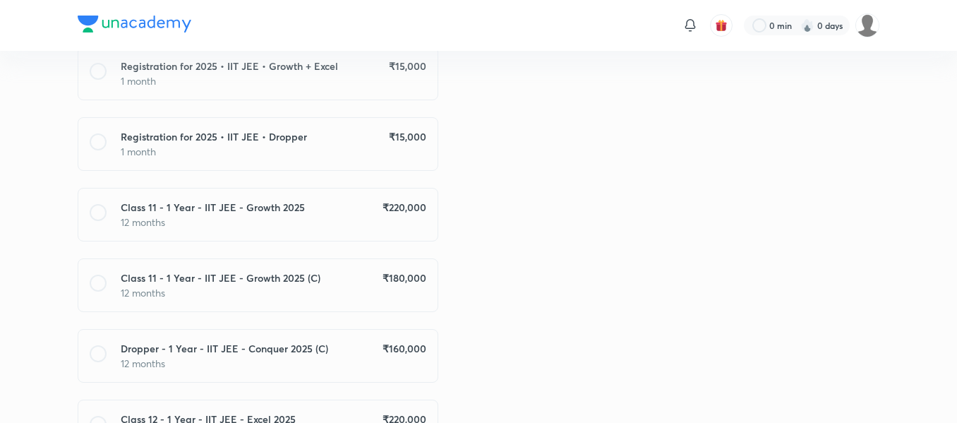
click at [405, 226] on p "12 months" at bounding box center [273, 221] width 305 height 15
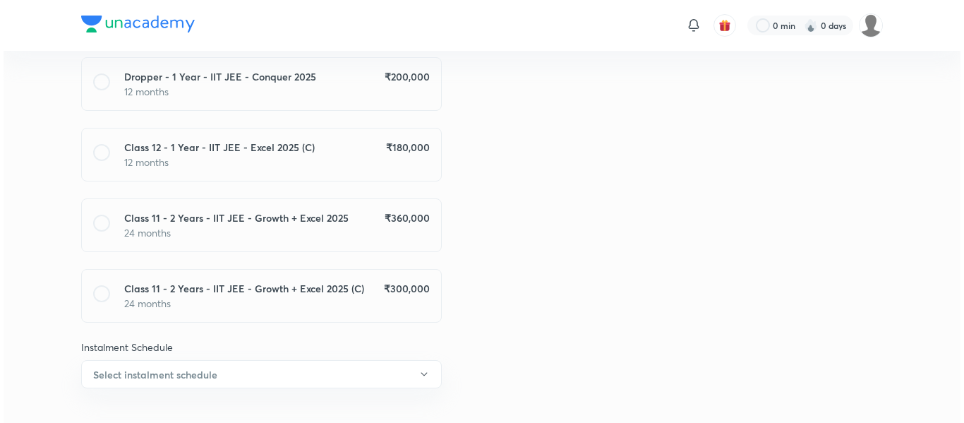
scroll to position [1055, 0]
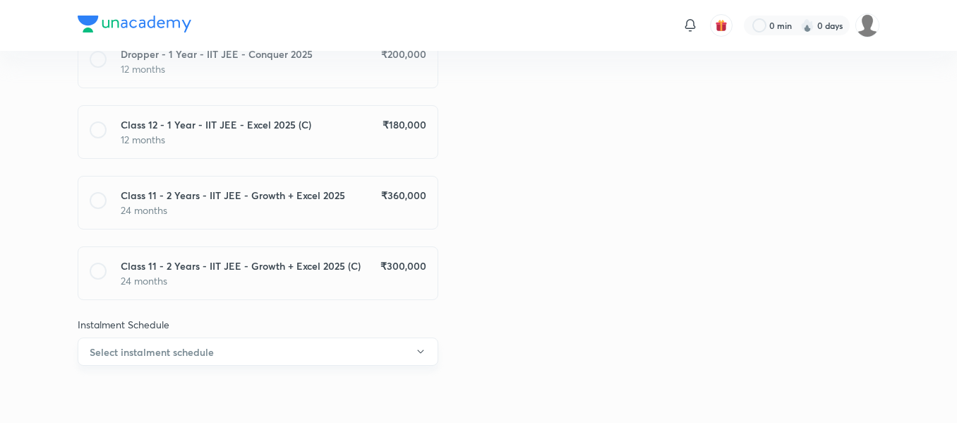
click at [283, 358] on button "Select instalment schedule" at bounding box center [258, 351] width 360 height 28
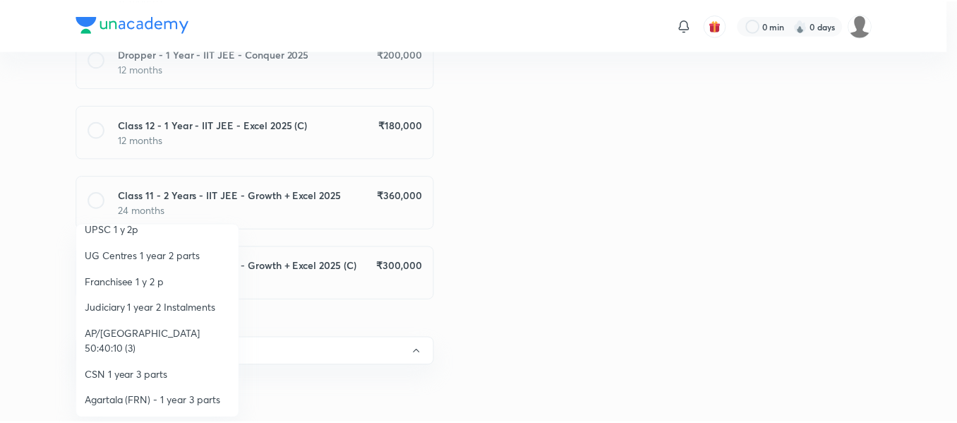
scroll to position [168, 0]
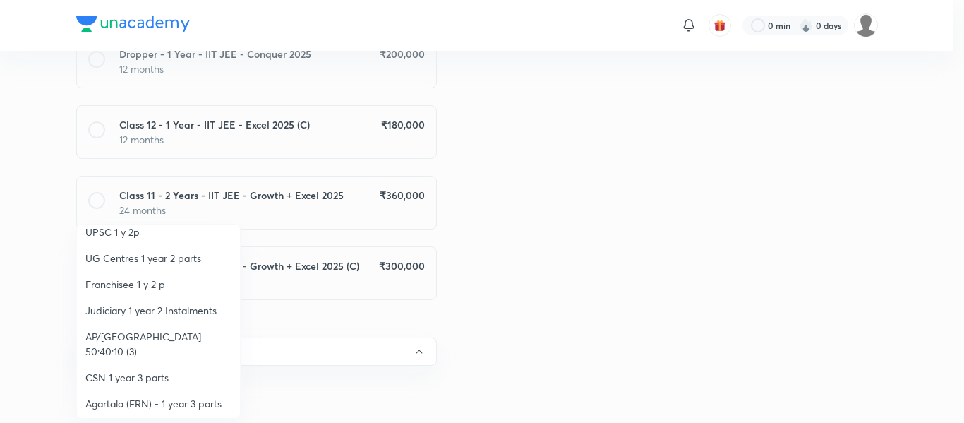
click at [143, 275] on li "Franchisee 1 y 2 p" at bounding box center [158, 284] width 163 height 26
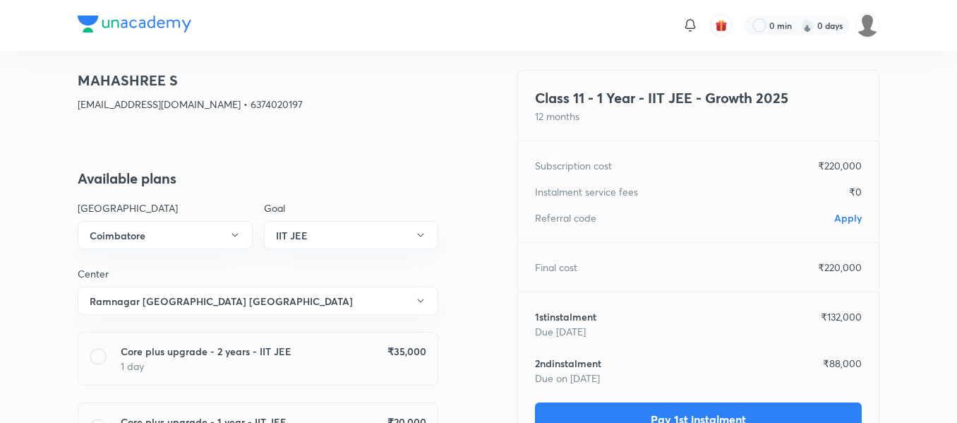
scroll to position [0, 0]
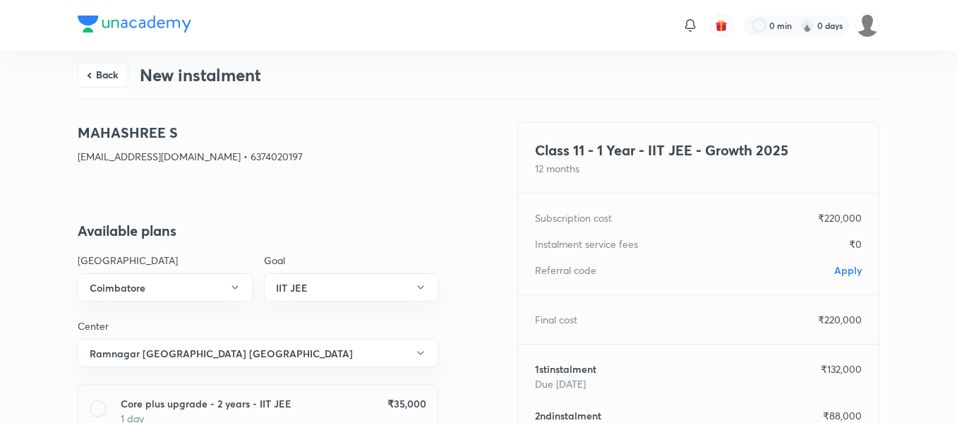
click at [857, 268] on span "Apply" at bounding box center [848, 269] width 28 height 13
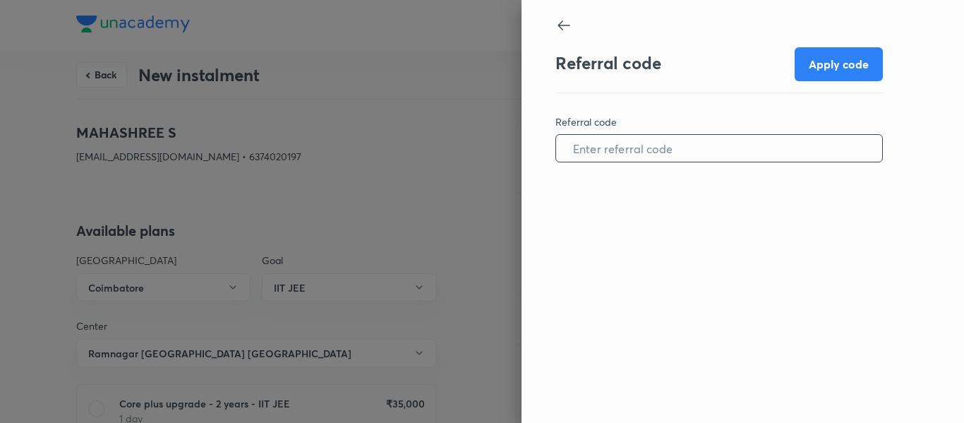
click at [686, 160] on input "text" at bounding box center [719, 148] width 326 height 36
paste input "COIM0873PNDG0R"
type input "COIM0873PNDG0R"
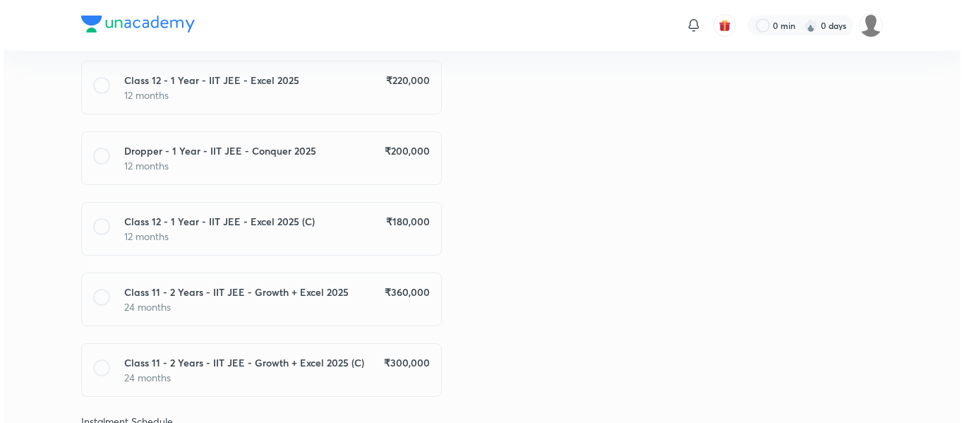
scroll to position [1055, 0]
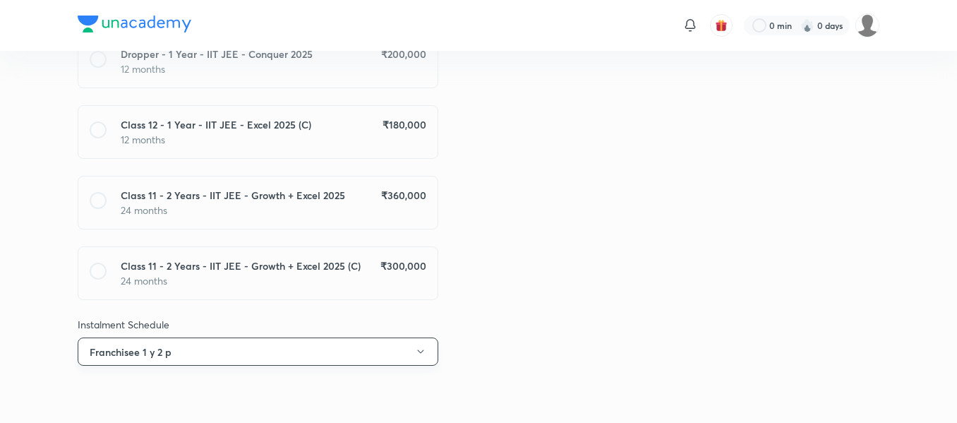
click at [300, 351] on button "Franchisee 1 y 2 p" at bounding box center [258, 351] width 360 height 28
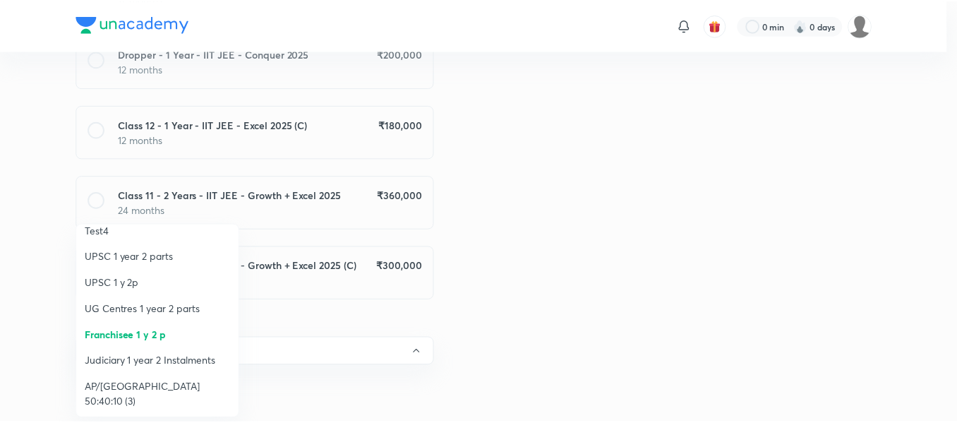
scroll to position [221, 0]
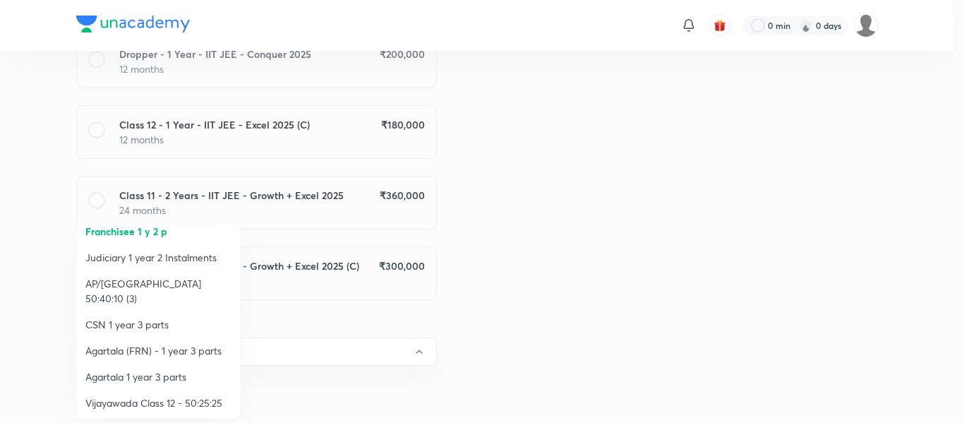
click at [135, 389] on li "Vijayawada Class 12 - 50:25:25" at bounding box center [158, 402] width 163 height 26
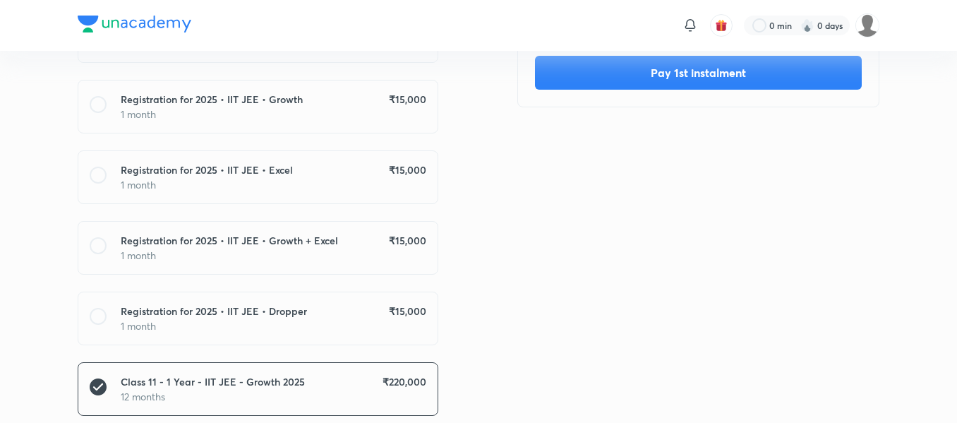
scroll to position [0, 0]
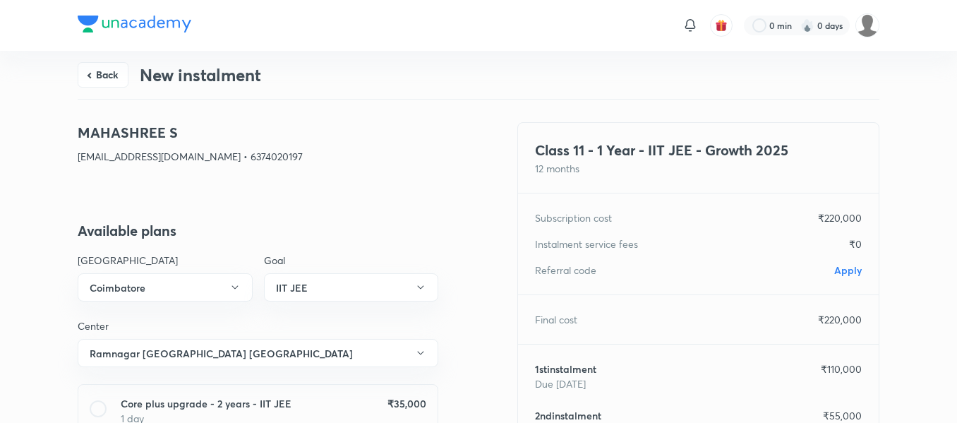
click at [856, 269] on span "Apply" at bounding box center [848, 269] width 28 height 13
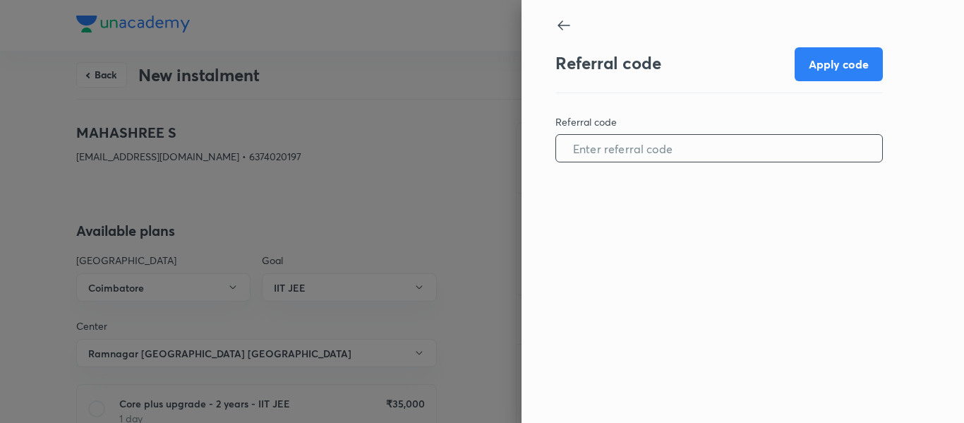
click at [665, 149] on input "text" at bounding box center [719, 148] width 326 height 36
paste input "COIM0873PNDG0R"
type input "COIM0873PNDG0R"
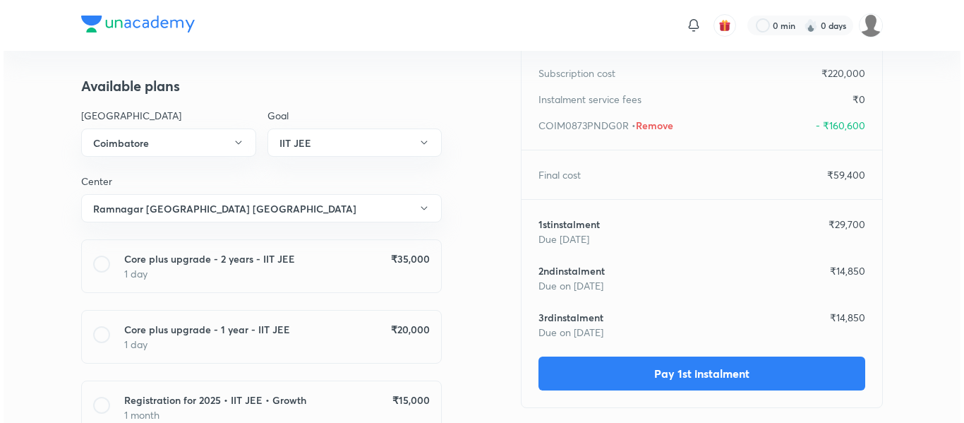
scroll to position [145, 0]
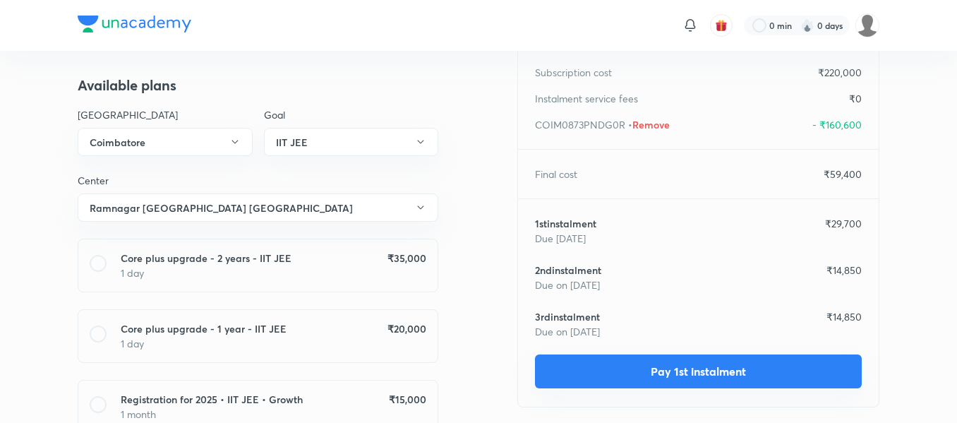
click at [622, 384] on button "Pay 1st instalment" at bounding box center [698, 371] width 327 height 34
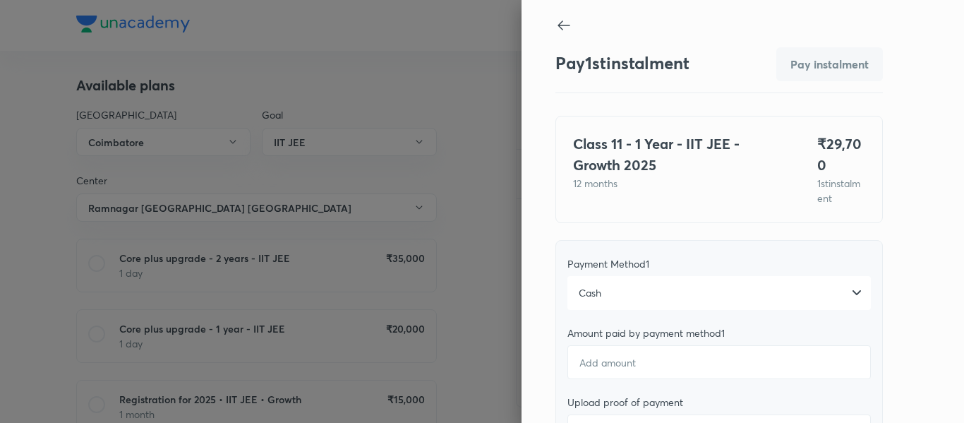
click at [654, 288] on div "Cash" at bounding box center [718, 293] width 303 height 34
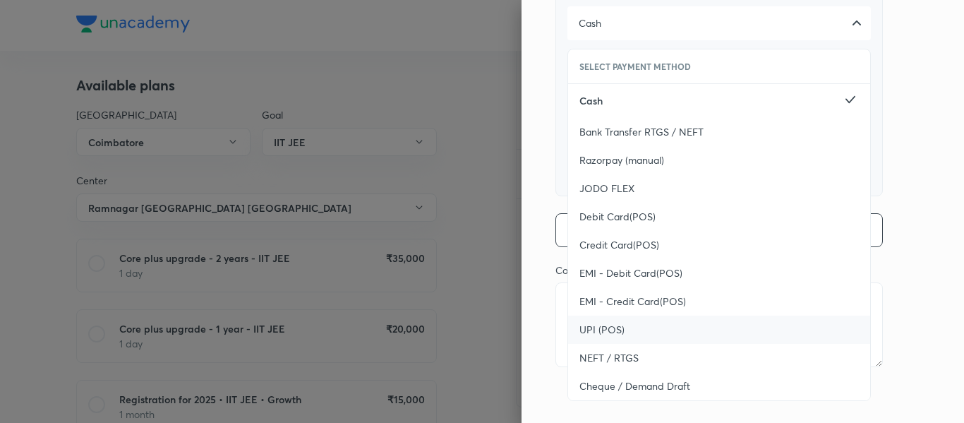
click at [611, 320] on div "UPI (POS)" at bounding box center [719, 329] width 302 height 28
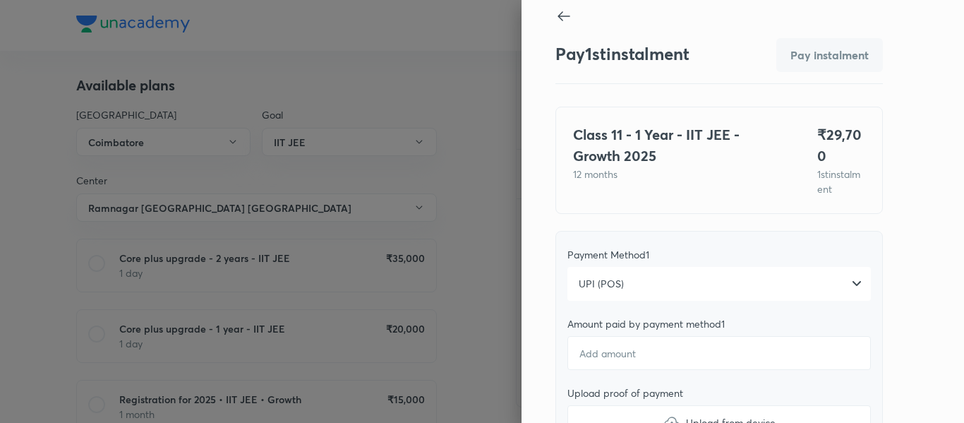
scroll to position [7, 0]
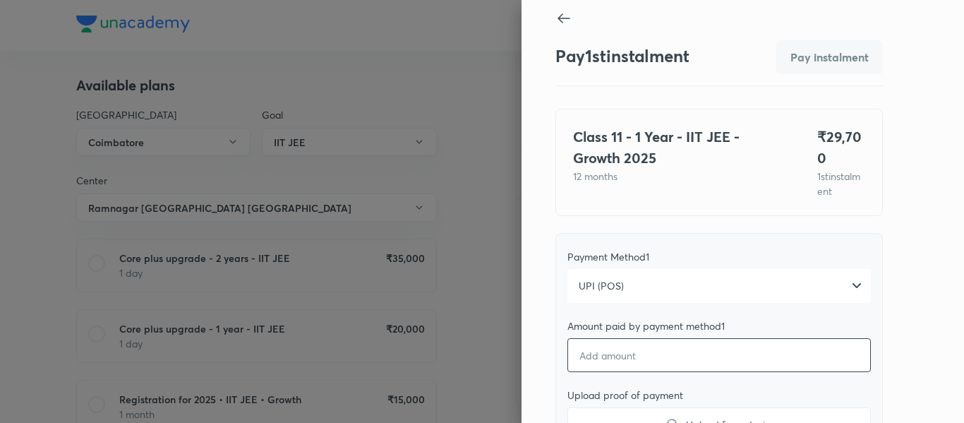
click at [595, 360] on input "number" at bounding box center [718, 355] width 303 height 34
type textarea "x"
type input "2"
type textarea "x"
type input "29"
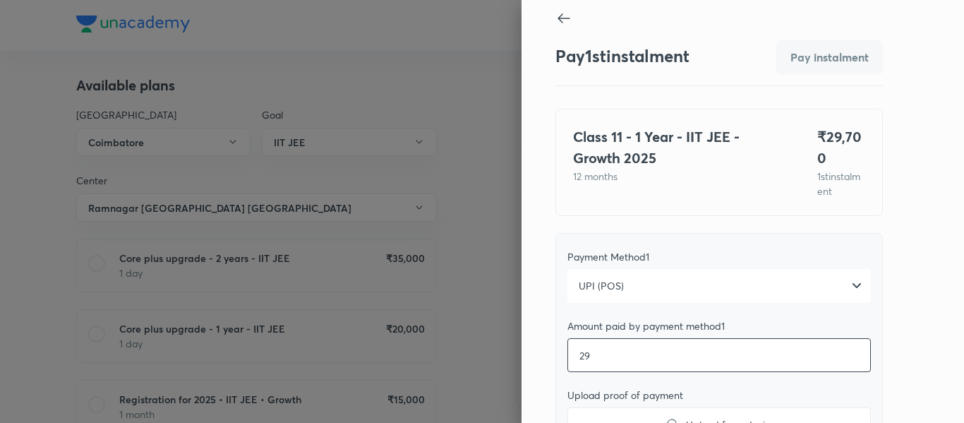
type textarea "x"
type input "297"
type textarea "x"
type input "2970"
type textarea "x"
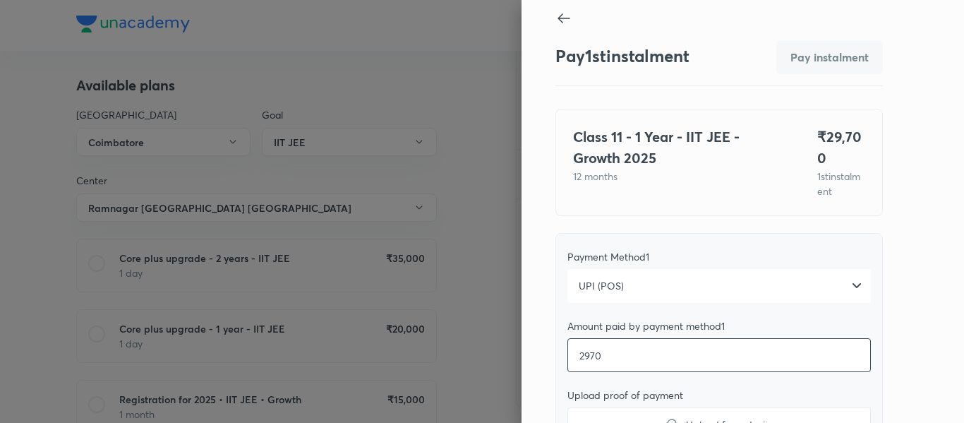
type input "29700"
type textarea "x"
type input "29700"
click at [593, 407] on label "Upload from device" at bounding box center [718, 424] width 303 height 34
click at [0, 0] on input "Upload from device" at bounding box center [0, 0] width 0 height 0
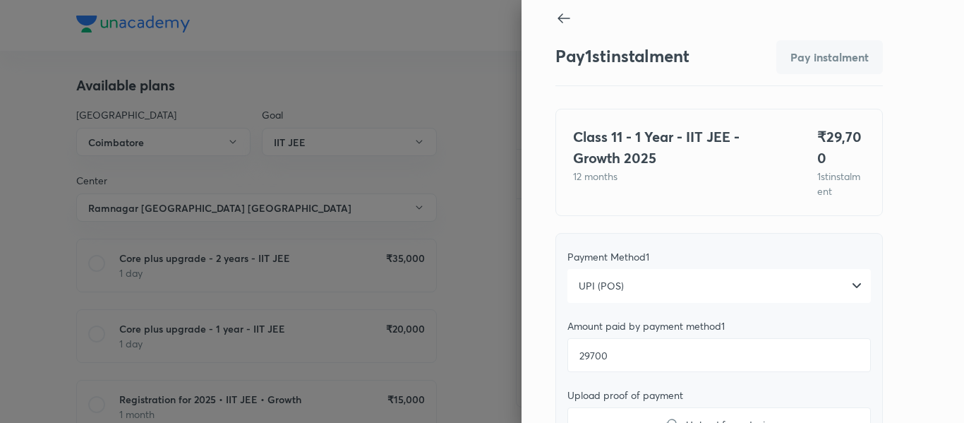
type textarea "x"
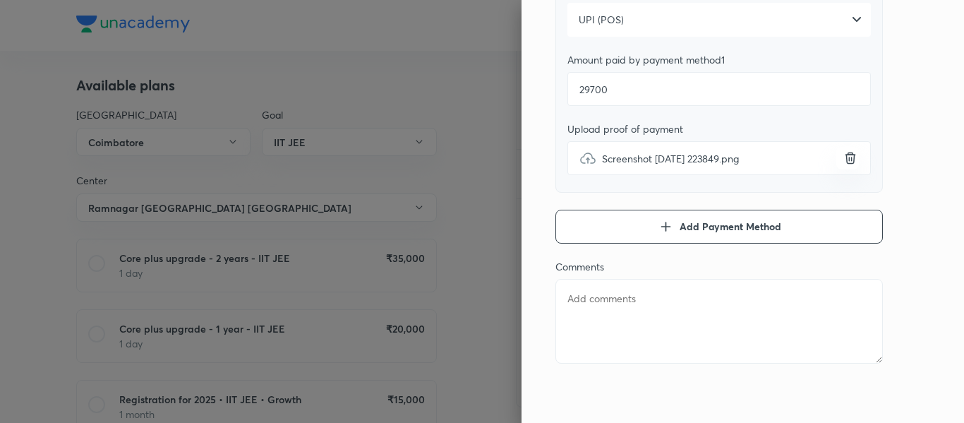
click at [622, 299] on textarea at bounding box center [718, 321] width 327 height 85
type textarea "3"
type textarea "x"
type textarea "30"
type textarea "x"
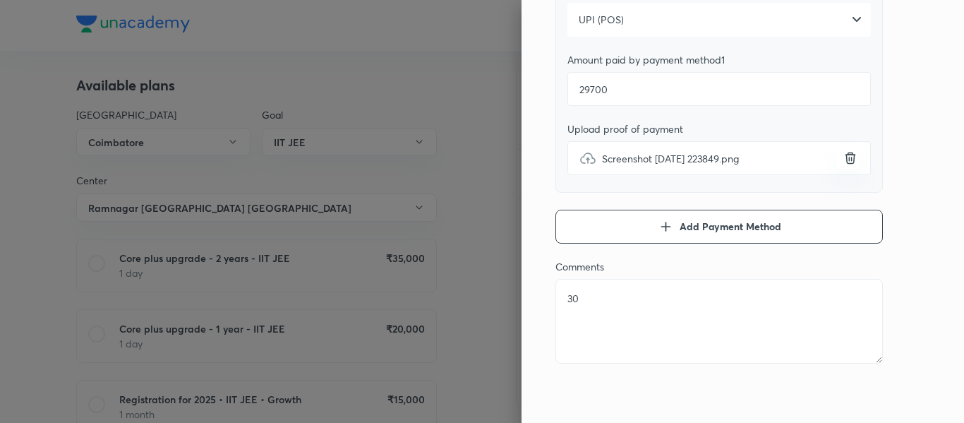
type textarea "300"
type textarea "x"
type textarea "300"
type textarea "x"
type textarea "300 E"
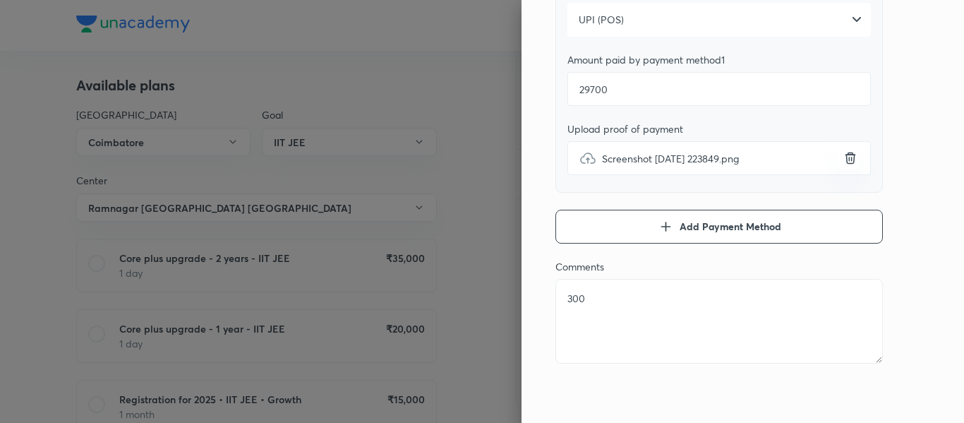
type textarea "x"
type textarea "300 Ex"
type textarea "x"
type textarea "300 Ext"
type textarea "x"
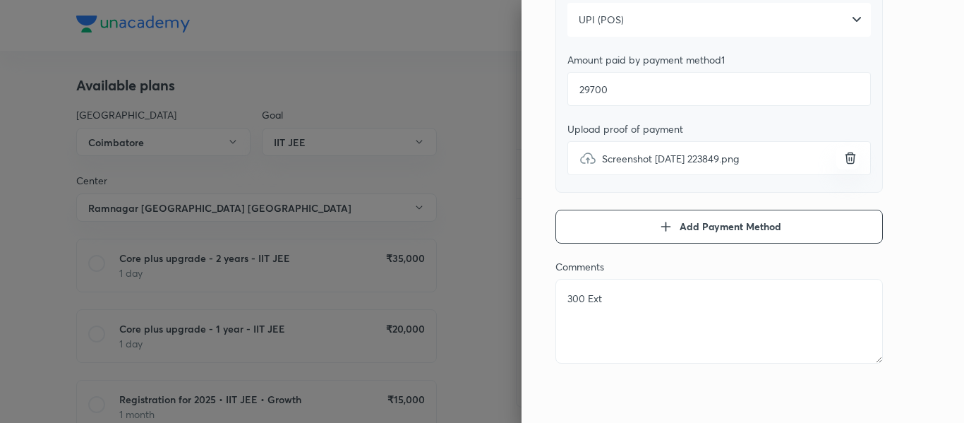
type textarea "300 Extr"
type textarea "x"
type textarea "300 Extra"
type textarea "x"
click at [622, 299] on textarea "300 Extra" at bounding box center [718, 321] width 327 height 85
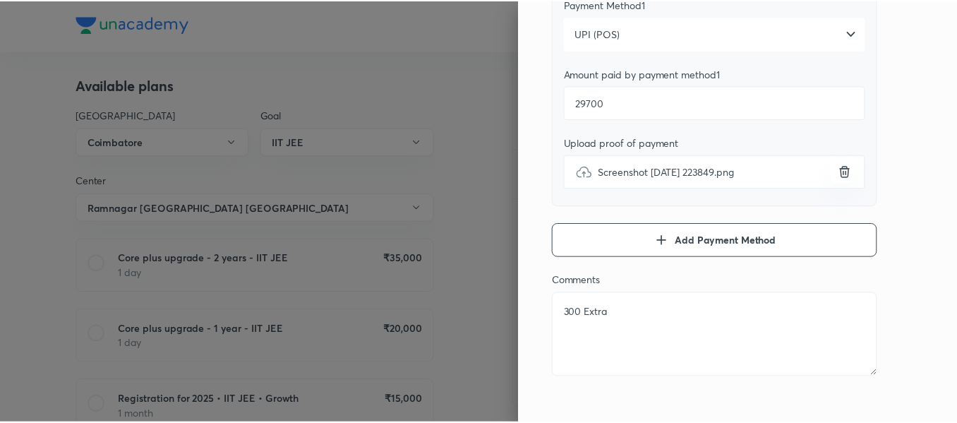
scroll to position [0, 0]
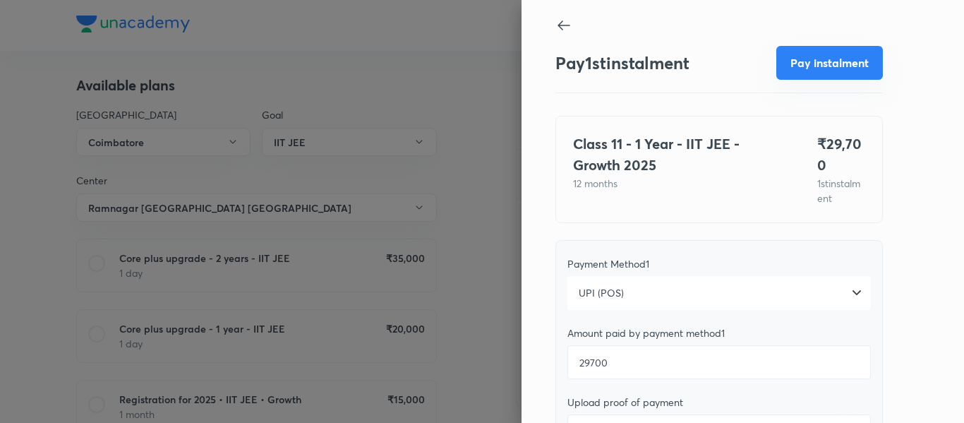
type textarea "300 Extra"
click at [805, 63] on button "Pay instalment" at bounding box center [829, 63] width 107 height 34
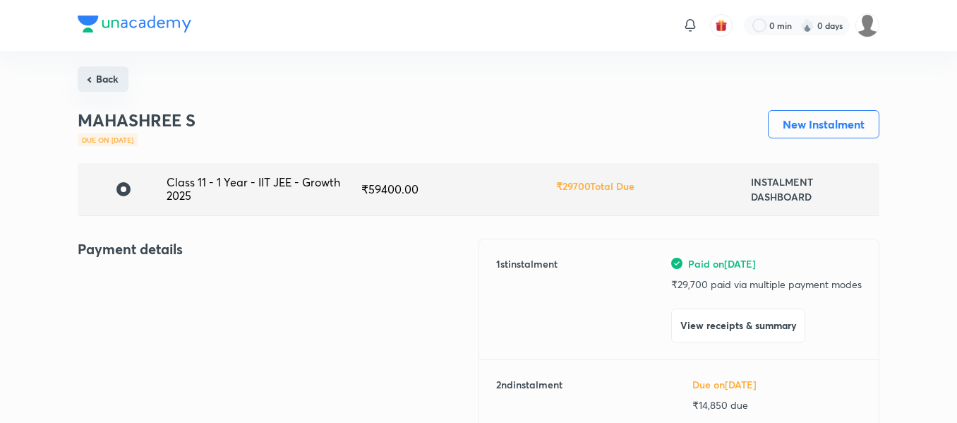
click at [113, 78] on button "Back" at bounding box center [103, 78] width 51 height 25
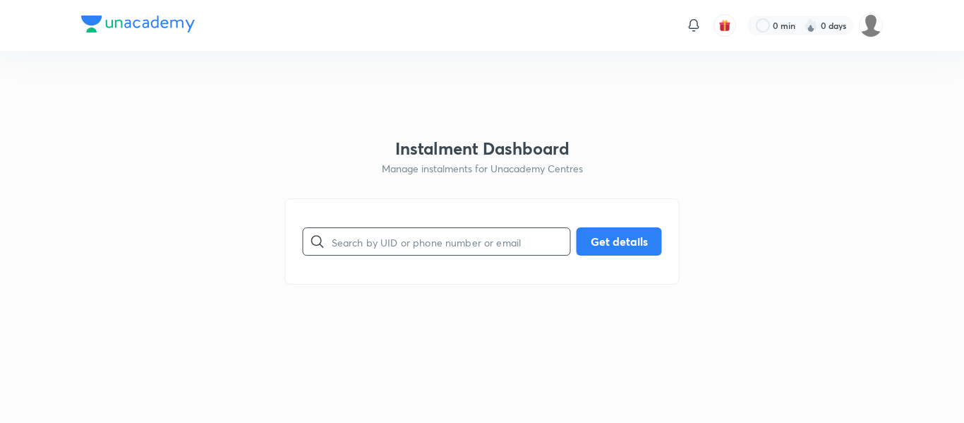
click at [401, 228] on input "text" at bounding box center [451, 242] width 238 height 36
paste input "[EMAIL_ADDRESS][DOMAIN_NAME]"
type input "[EMAIL_ADDRESS][DOMAIN_NAME]"
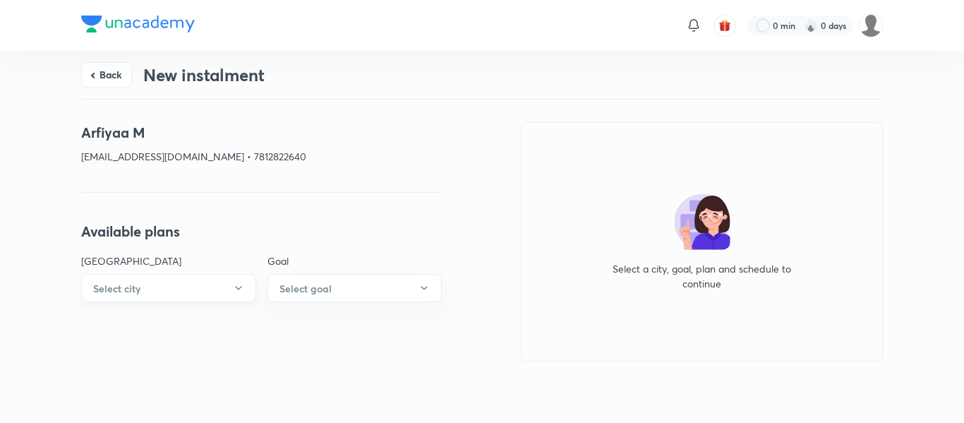
click at [219, 276] on button "Select city" at bounding box center [168, 288] width 175 height 28
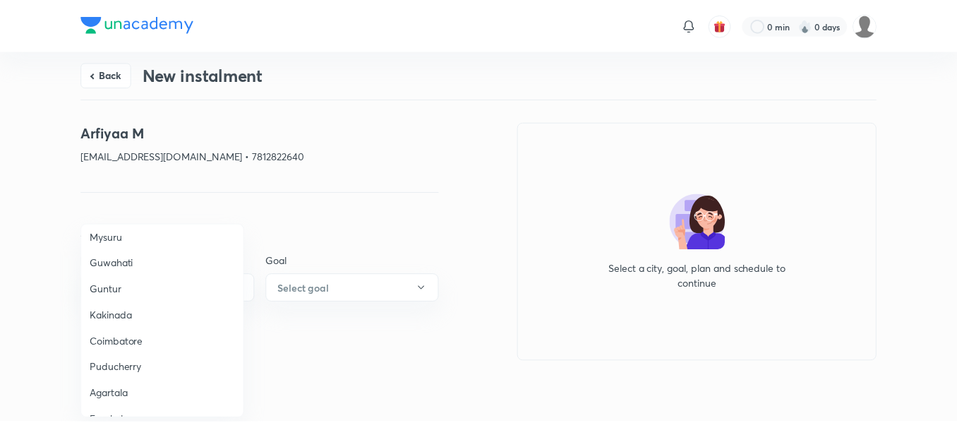
scroll to position [504, 0]
click at [135, 338] on span "Coimbatore" at bounding box center [163, 339] width 146 height 15
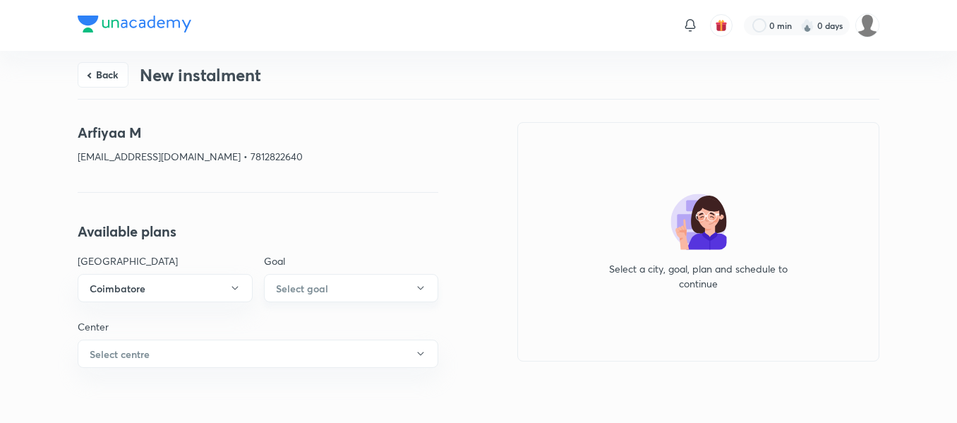
click at [344, 286] on button "Select goal" at bounding box center [351, 288] width 175 height 28
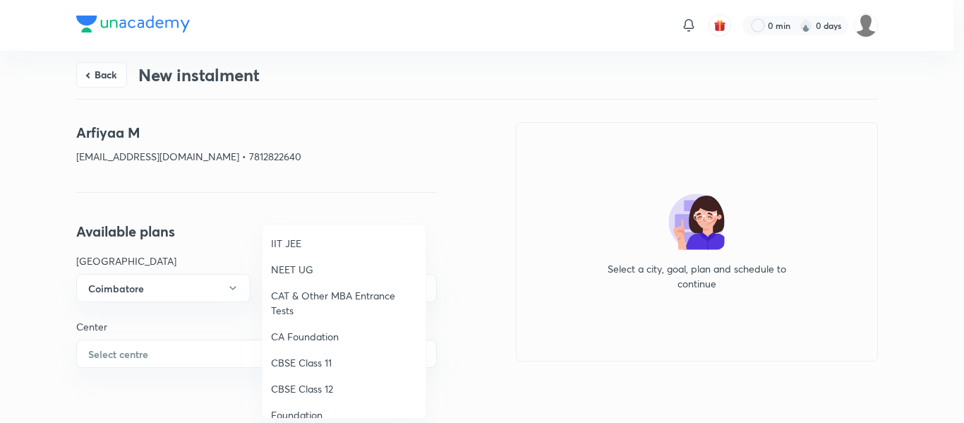
click at [308, 269] on span "NEET UG" at bounding box center [344, 269] width 146 height 15
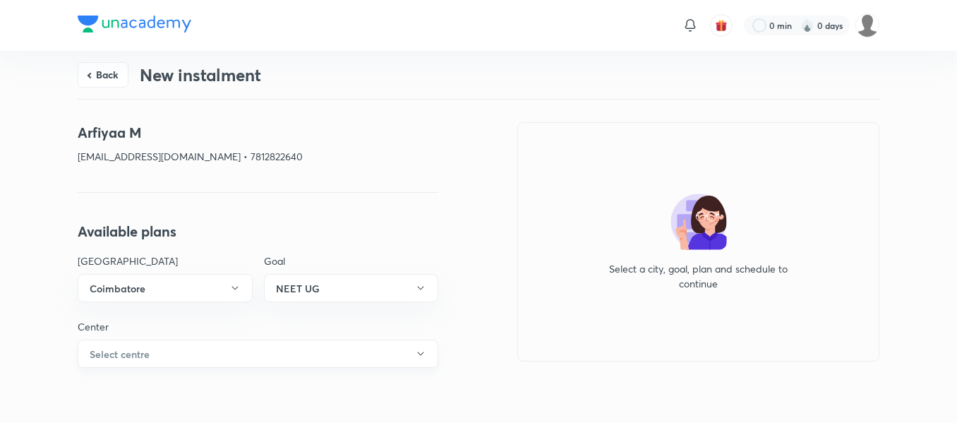
click at [217, 346] on button "Select centre" at bounding box center [258, 353] width 360 height 28
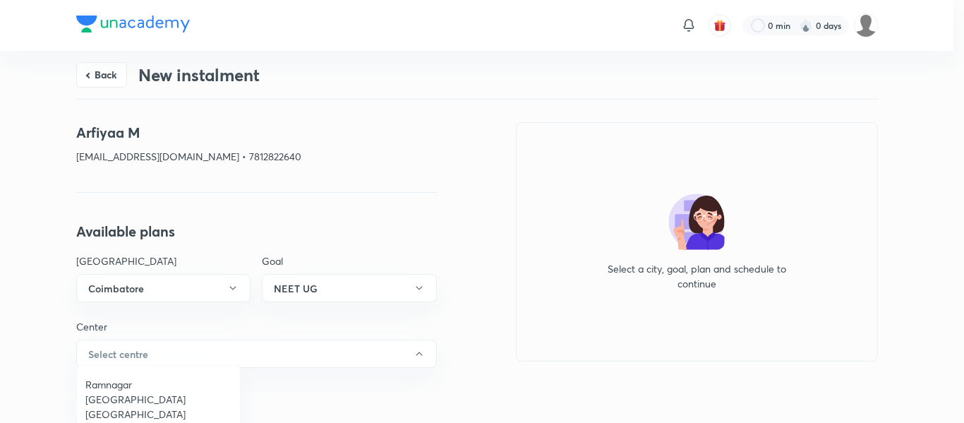
click at [154, 379] on span "Ramnagar [GEOGRAPHIC_DATA] [GEOGRAPHIC_DATA]" at bounding box center [158, 399] width 146 height 44
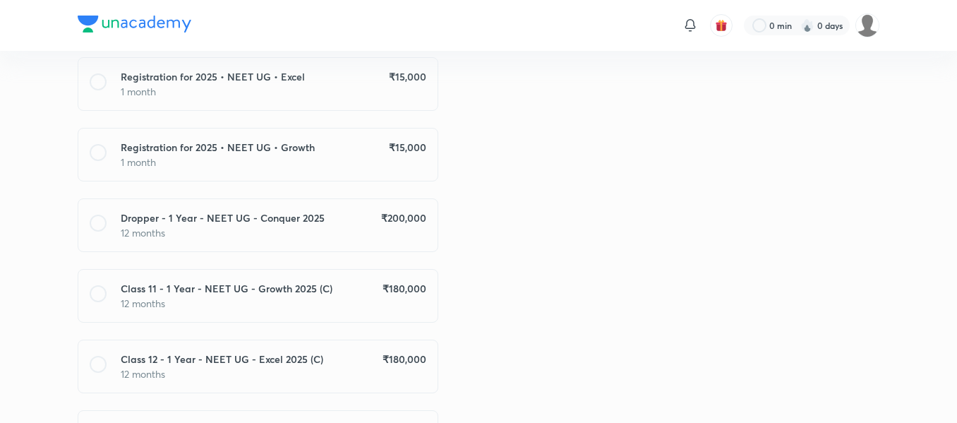
click at [346, 246] on div "Dropper - 1 Year - NEET UG - Conquer 2025 ₹ 200,000 12 months" at bounding box center [258, 225] width 360 height 54
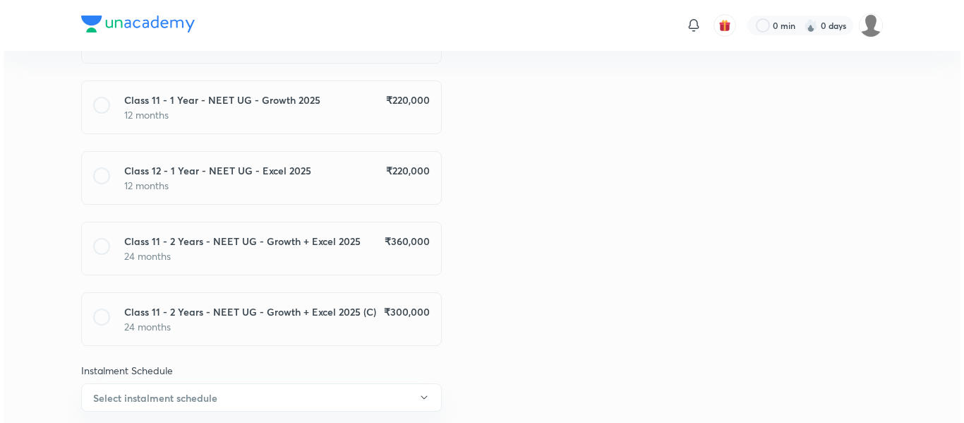
scroll to position [1055, 0]
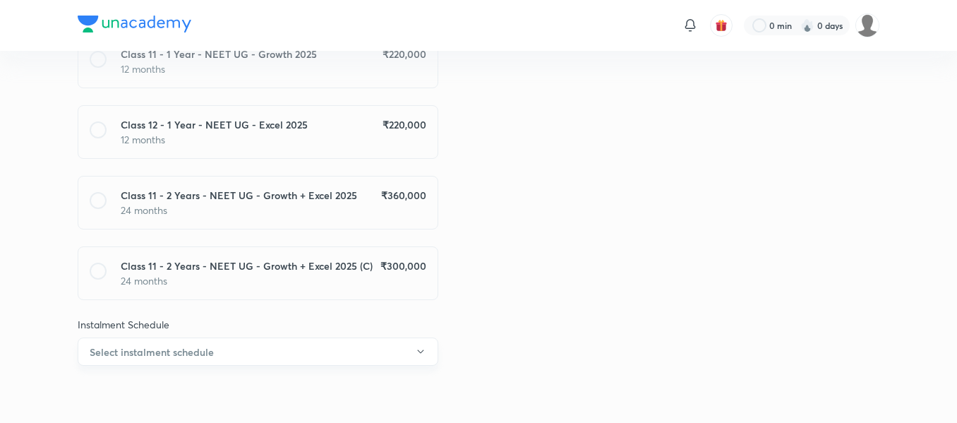
click at [231, 356] on button "Select instalment schedule" at bounding box center [258, 351] width 360 height 28
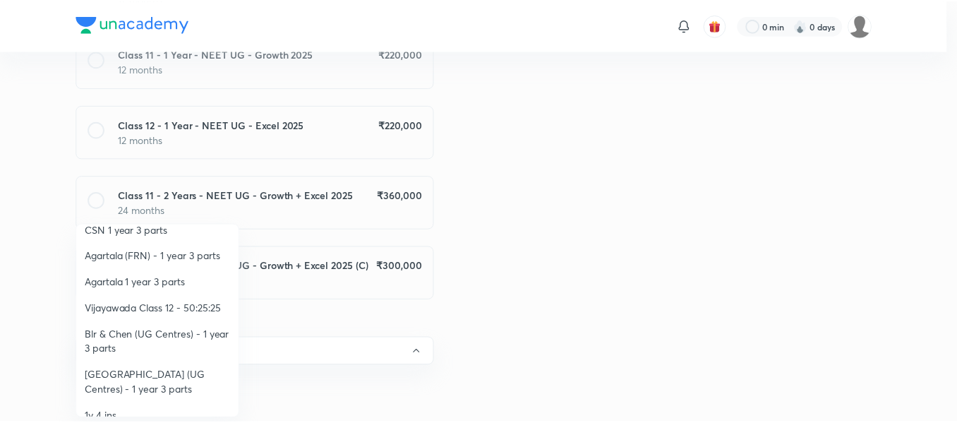
scroll to position [317, 0]
click at [130, 298] on span "Vijayawada Class 12 - 50:25:25" at bounding box center [158, 305] width 146 height 15
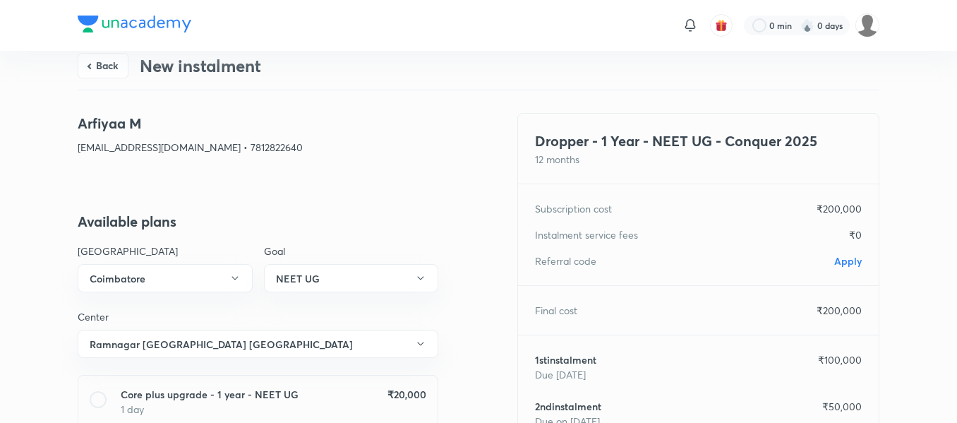
scroll to position [0, 0]
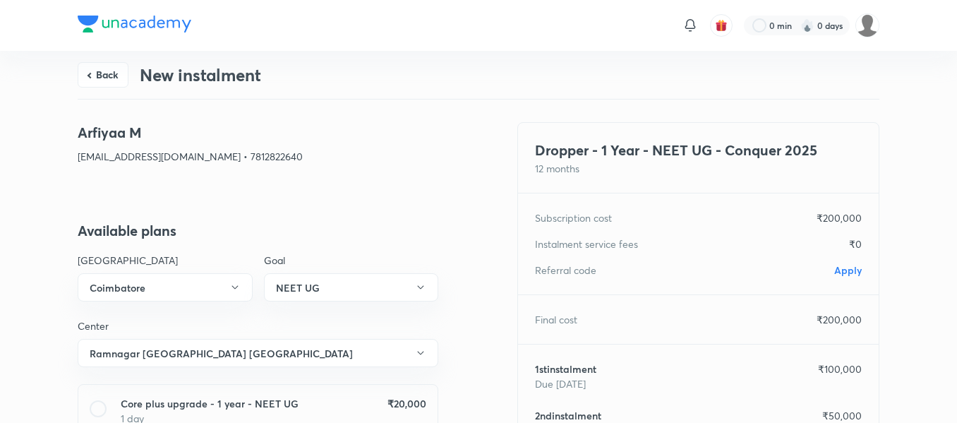
click at [844, 277] on p "Apply" at bounding box center [848, 269] width 28 height 15
click at [851, 271] on span "Apply" at bounding box center [848, 269] width 28 height 13
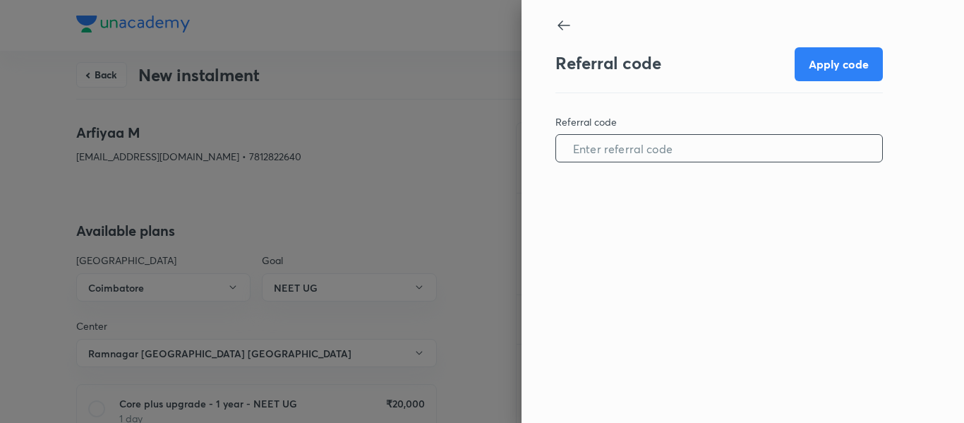
click at [669, 150] on input "text" at bounding box center [719, 148] width 326 height 36
paste input "COIM0870OTAKXN"
type input "COIM0870OTAKXN"
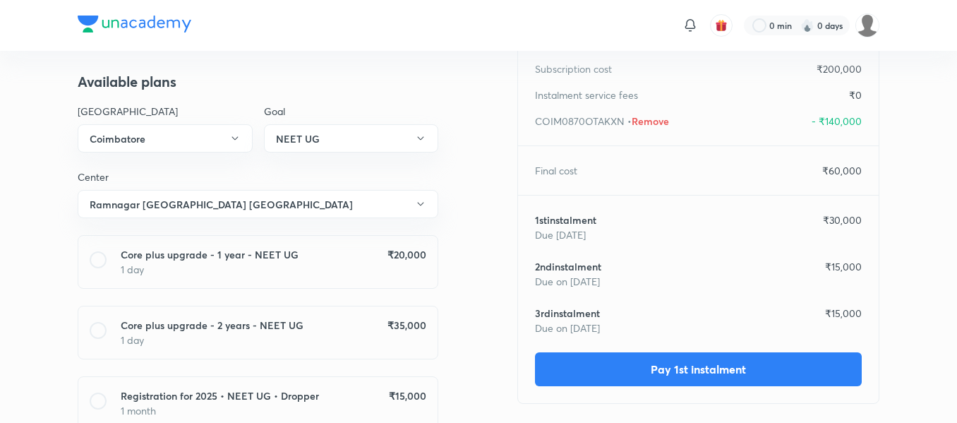
scroll to position [150, 0]
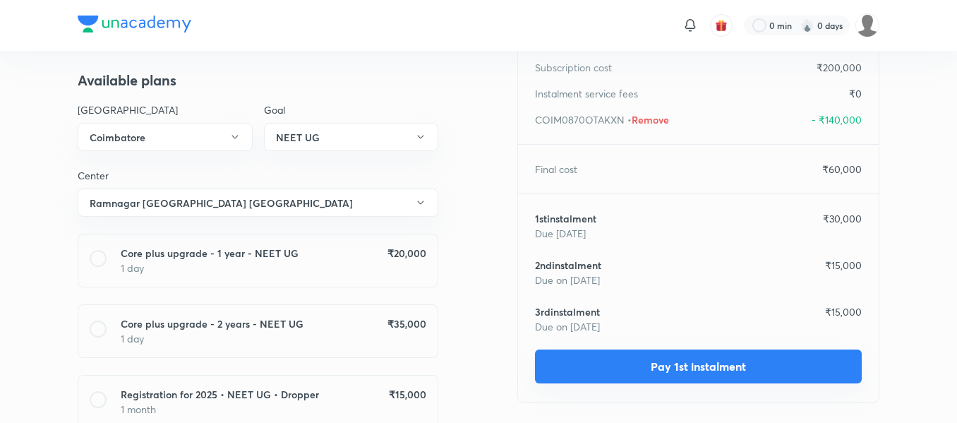
click at [636, 351] on button "Pay 1st instalment" at bounding box center [698, 366] width 327 height 34
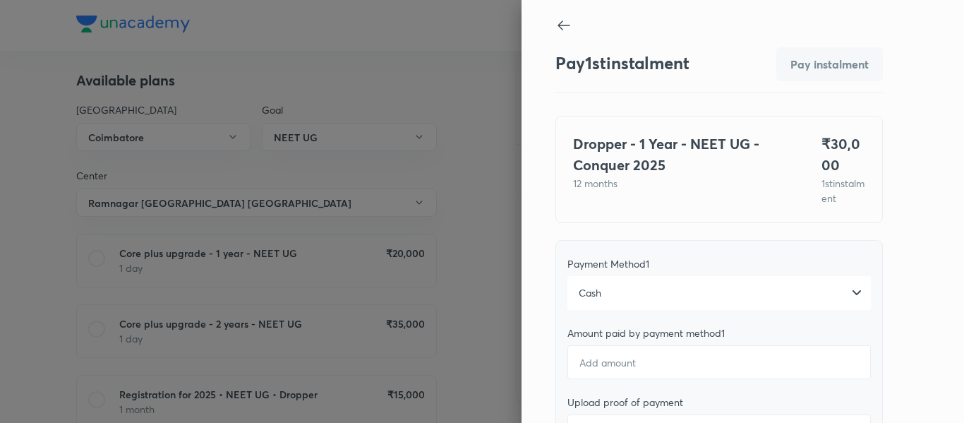
click at [557, 23] on icon at bounding box center [563, 25] width 12 height 10
type textarea "x"
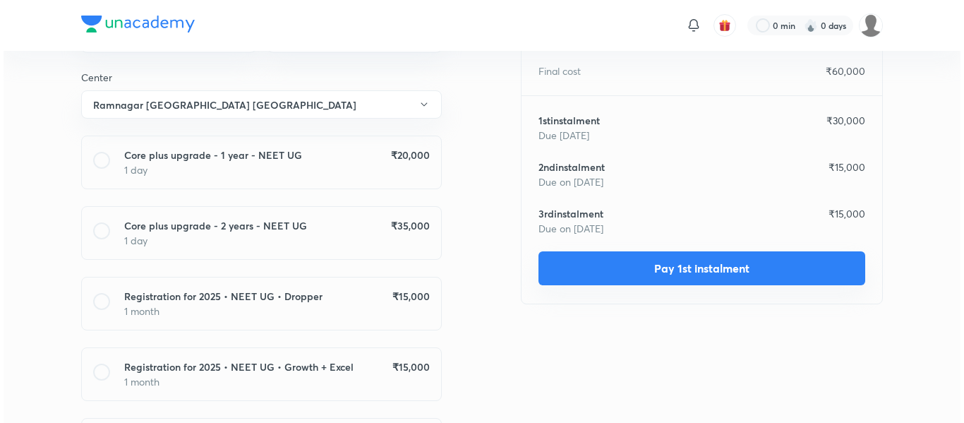
scroll to position [248, 0]
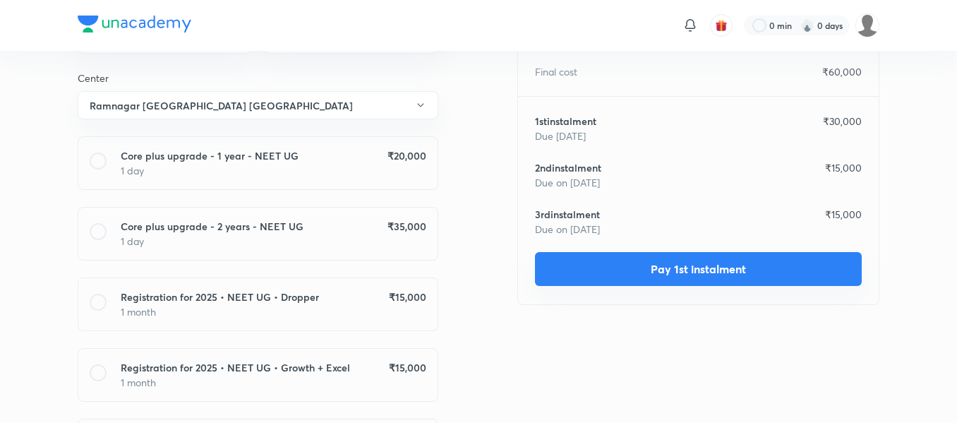
click at [612, 263] on button "Pay 1st instalment" at bounding box center [698, 269] width 327 height 34
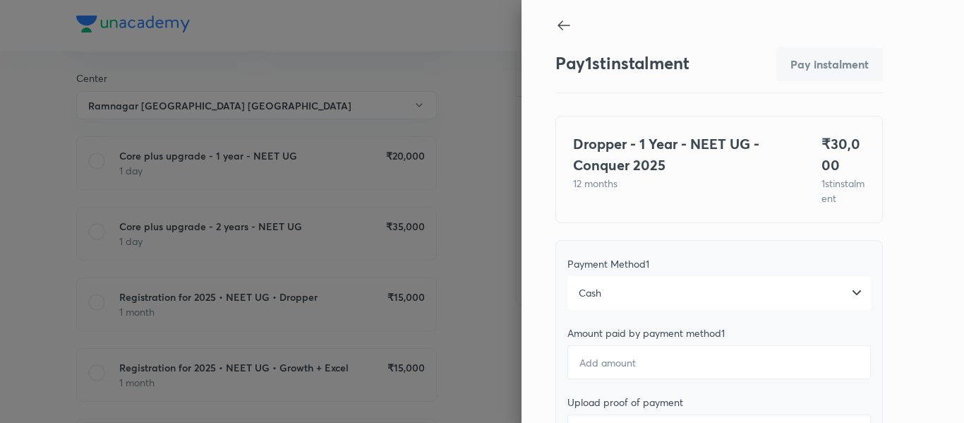
click at [607, 310] on div "Cash" at bounding box center [718, 293] width 303 height 34
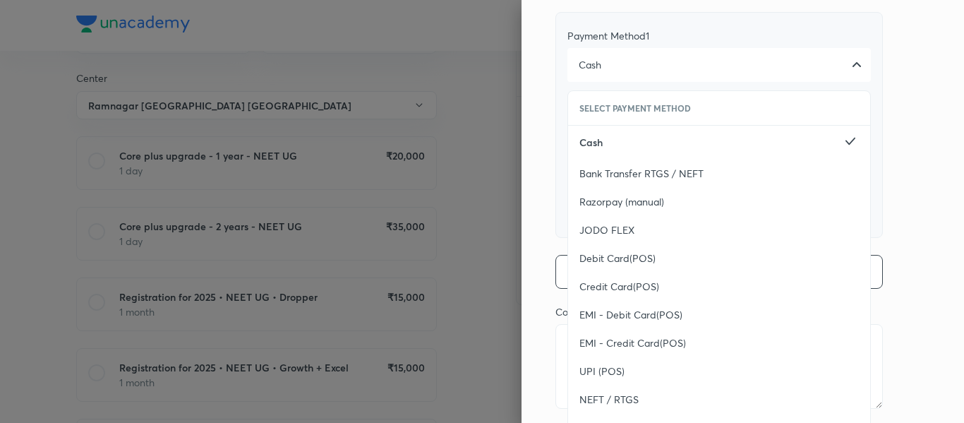
scroll to position [288, 0]
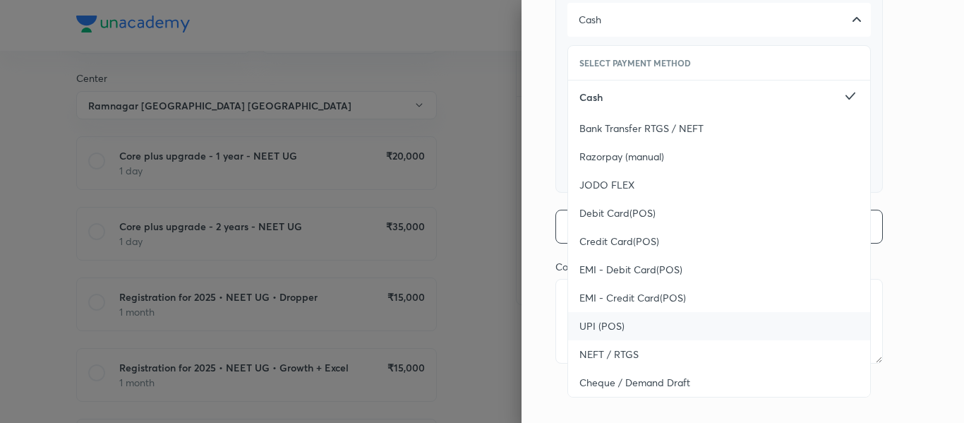
click at [593, 316] on div "UPI (POS)" at bounding box center [719, 326] width 302 height 28
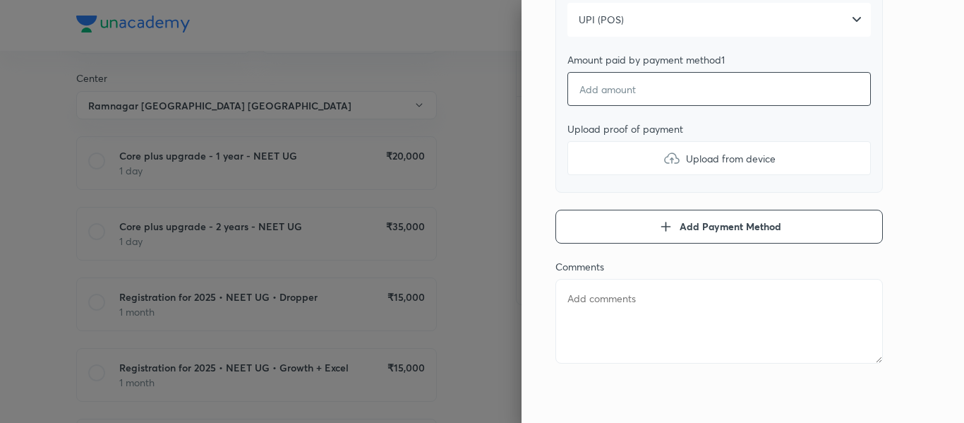
click at [600, 87] on input "number" at bounding box center [718, 89] width 303 height 34
type textarea "x"
type input "2"
type textarea "x"
type input "25"
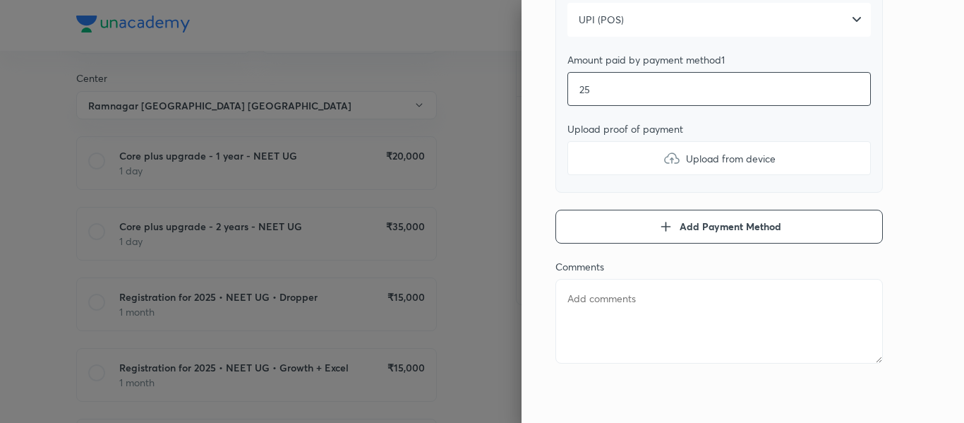
type textarea "x"
type input "250"
type textarea "x"
type input "2500"
type textarea "x"
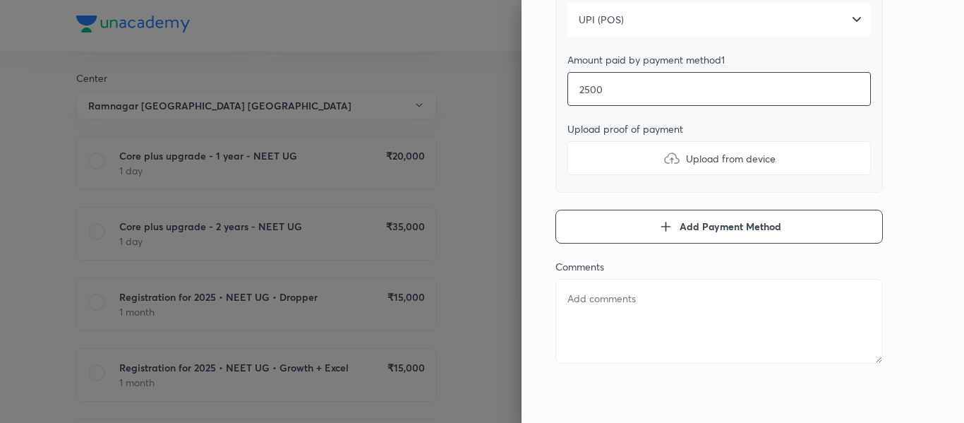
type input "25000"
type textarea "x"
type input "25000"
click at [583, 164] on label "Upload from device" at bounding box center [718, 158] width 303 height 34
click at [0, 0] on input "Upload from device" at bounding box center [0, 0] width 0 height 0
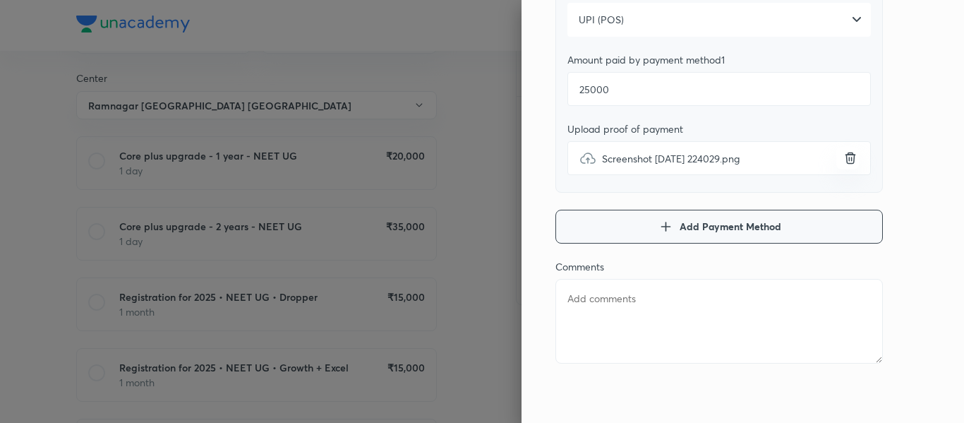
click at [577, 215] on button "Add Payment Method" at bounding box center [718, 227] width 327 height 34
type textarea "x"
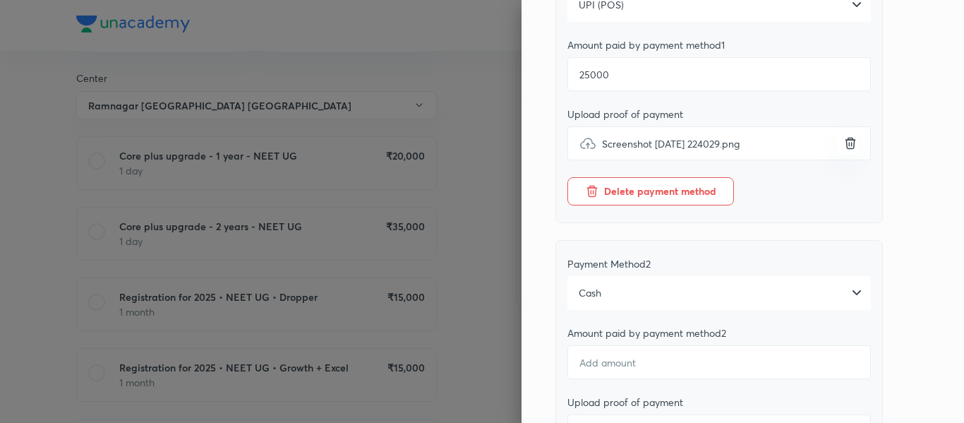
click at [618, 306] on div "Cash" at bounding box center [718, 293] width 303 height 34
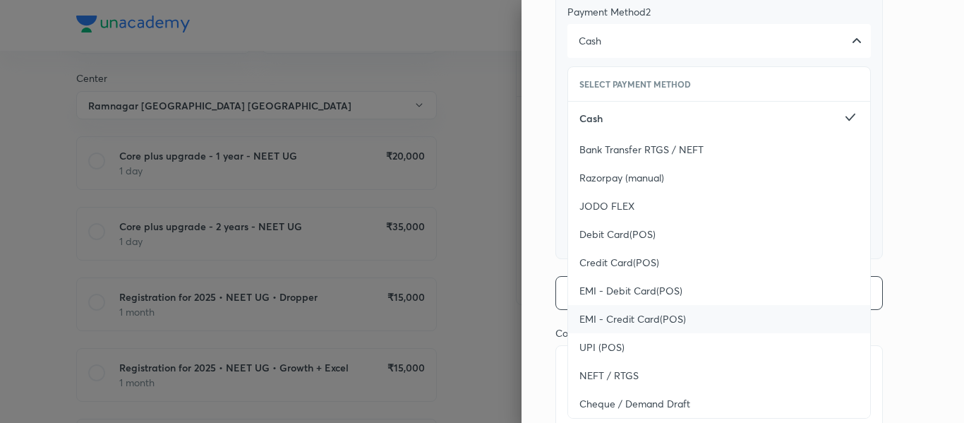
scroll to position [541, 0]
click at [591, 353] on span "UPI (POS)" at bounding box center [601, 346] width 45 height 14
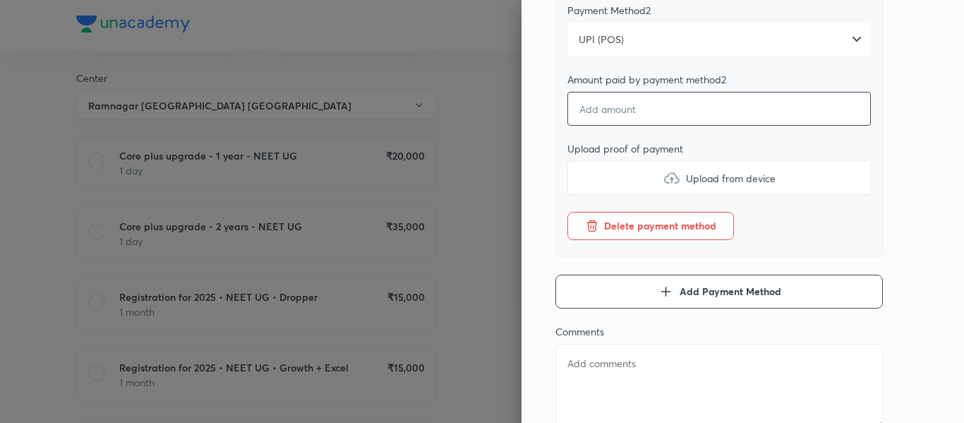
click at [596, 116] on input "number" at bounding box center [718, 109] width 303 height 34
type textarea "x"
type input "5"
type textarea "x"
type input "50"
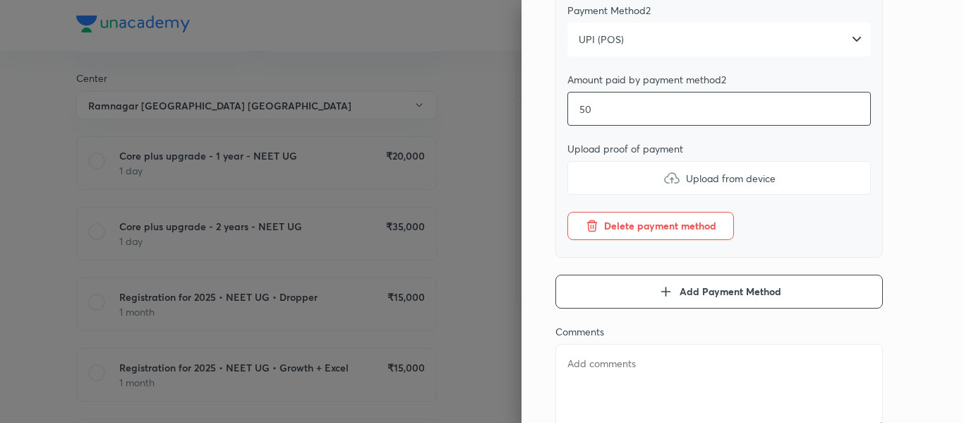
type textarea "x"
type input "500"
type textarea "x"
type input "5000"
type textarea "x"
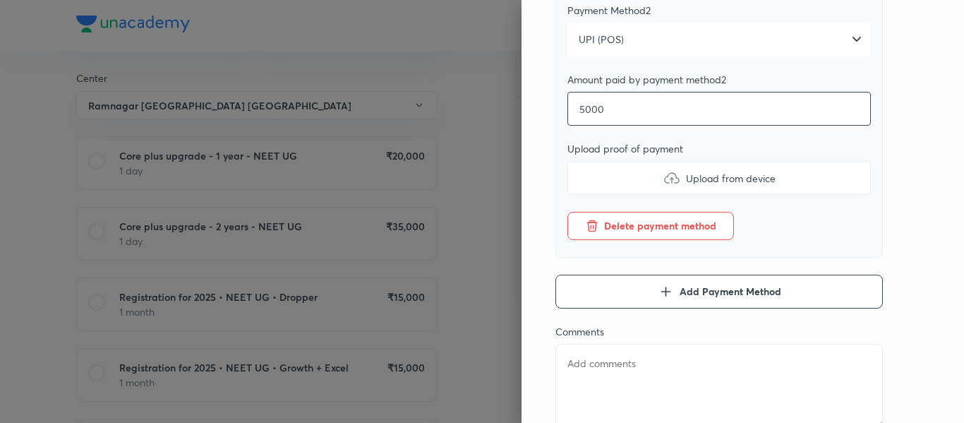
type input "5000"
click at [607, 211] on div "Payment Method 2 UPI (POS) Amount paid by payment method 2 5000 Upload proof of…" at bounding box center [718, 122] width 327 height 271
click at [638, 184] on label "Upload from device" at bounding box center [718, 178] width 303 height 34
click at [0, 0] on input "Upload from device" at bounding box center [0, 0] width 0 height 0
type textarea "x"
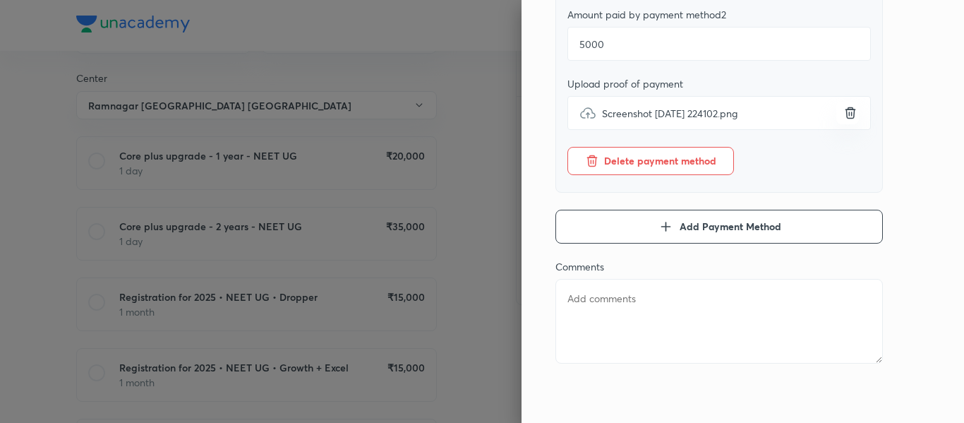
scroll to position [621, 0]
click at [578, 298] on textarea at bounding box center [718, 321] width 327 height 85
type textarea "1"
type textarea "x"
type textarea "1s"
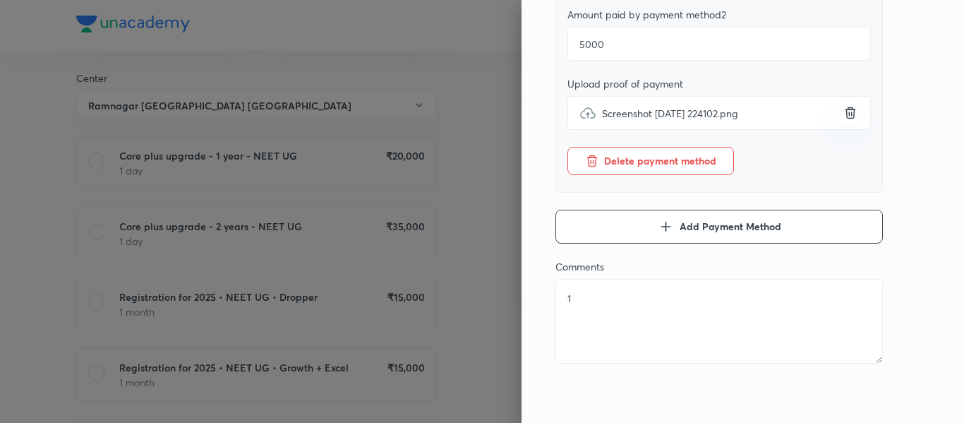
type textarea "x"
type textarea "1st"
type textarea "x"
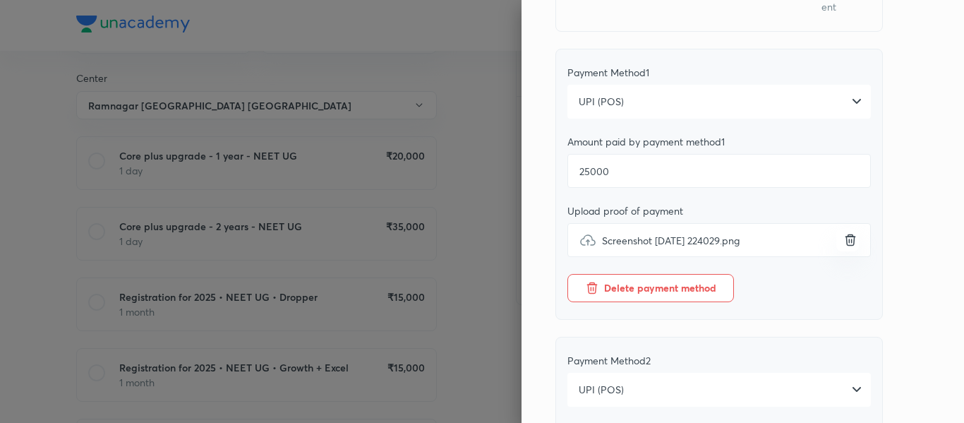
scroll to position [0, 0]
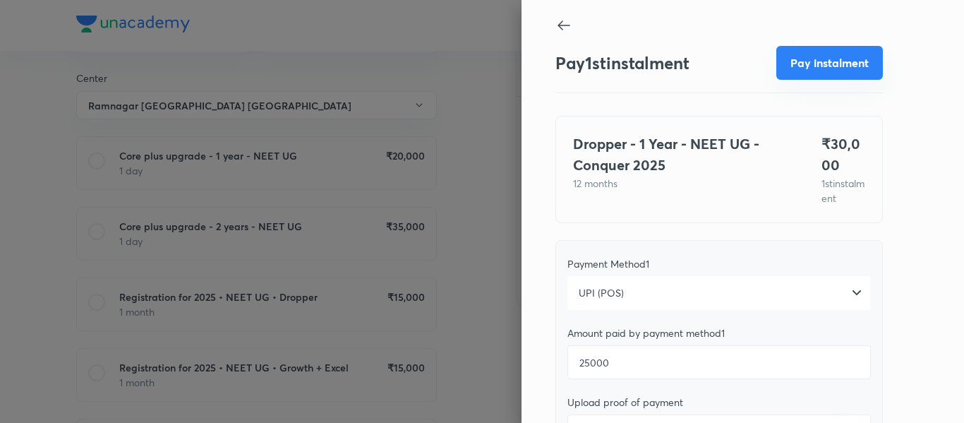
type textarea "1st"
click at [817, 65] on button "Pay instalment" at bounding box center [829, 63] width 107 height 34
